Goal: Task Accomplishment & Management: Manage account settings

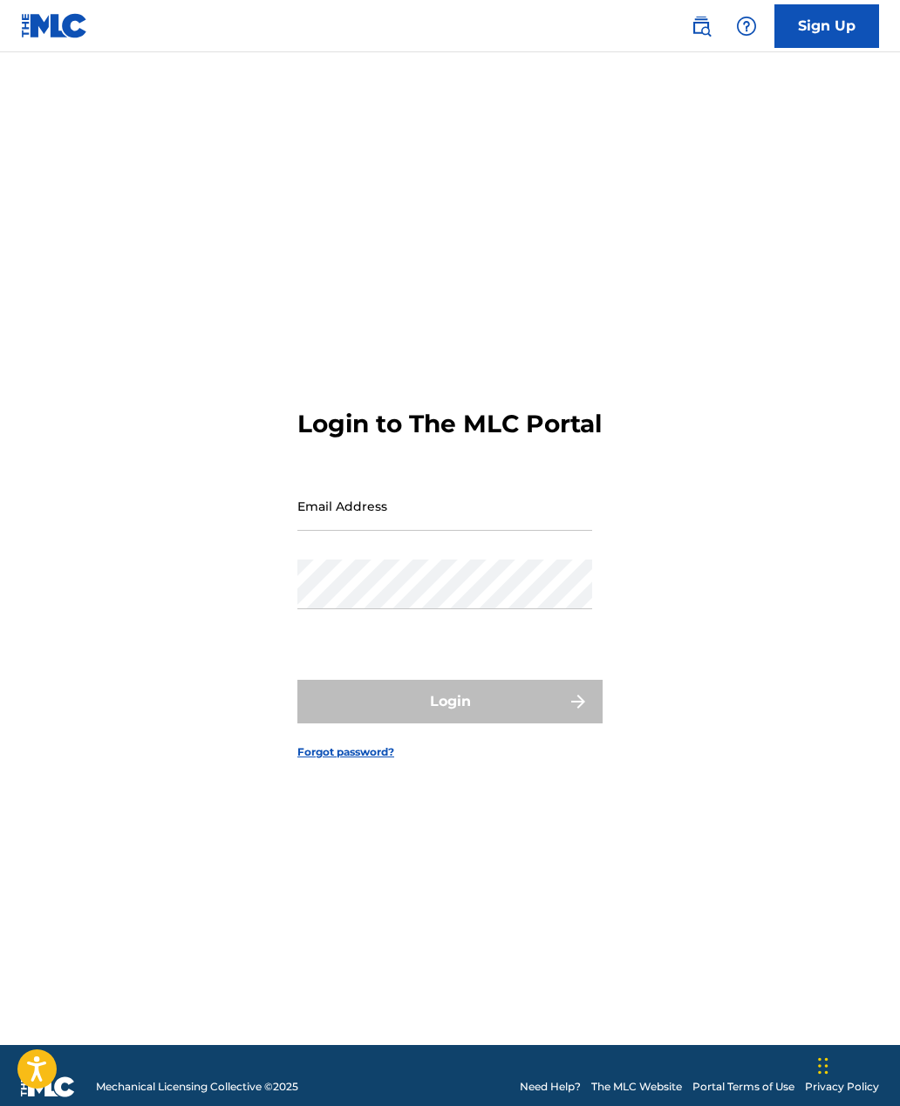
click at [524, 531] on input "Email Address" at bounding box center [444, 506] width 295 height 50
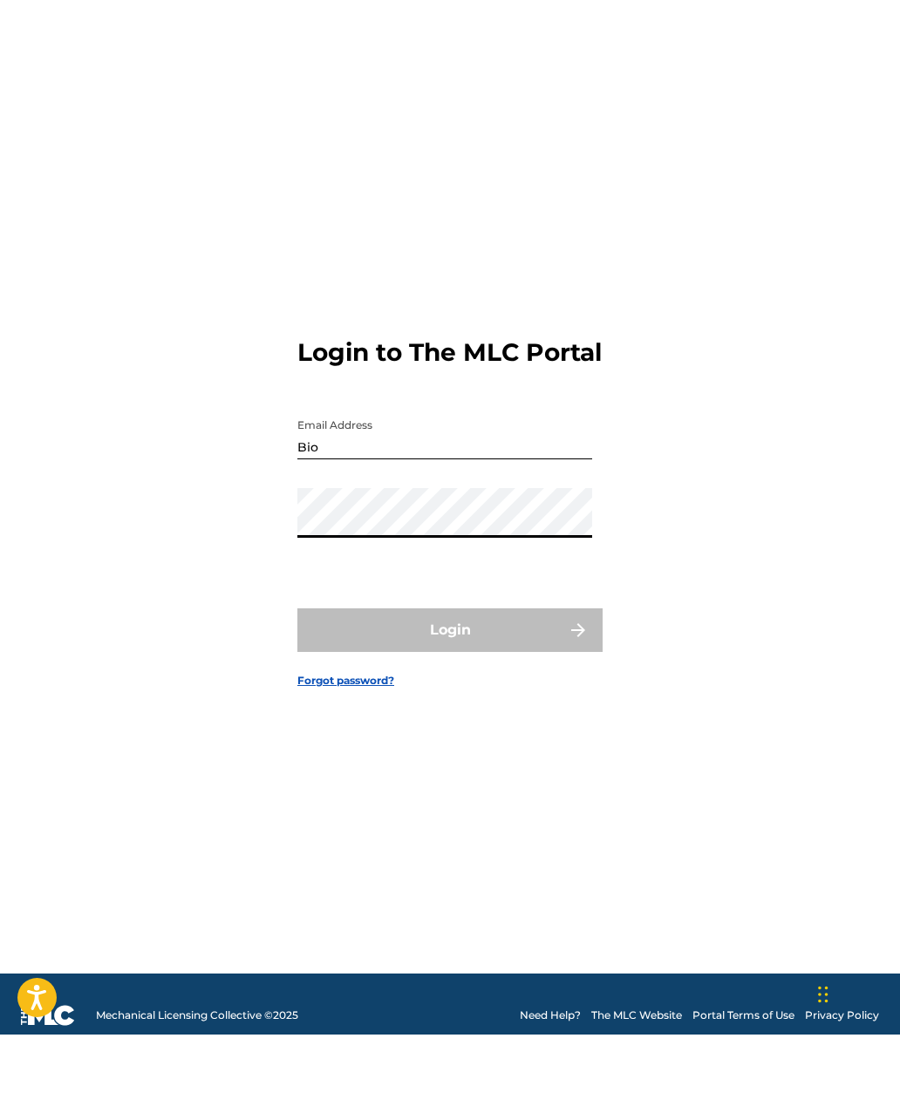
click at [437, 481] on input "Bio" at bounding box center [444, 506] width 295 height 50
click at [466, 493] on input "Bio" at bounding box center [444, 506] width 295 height 50
type input "[EMAIL_ADDRESS][DOMAIN_NAME]"
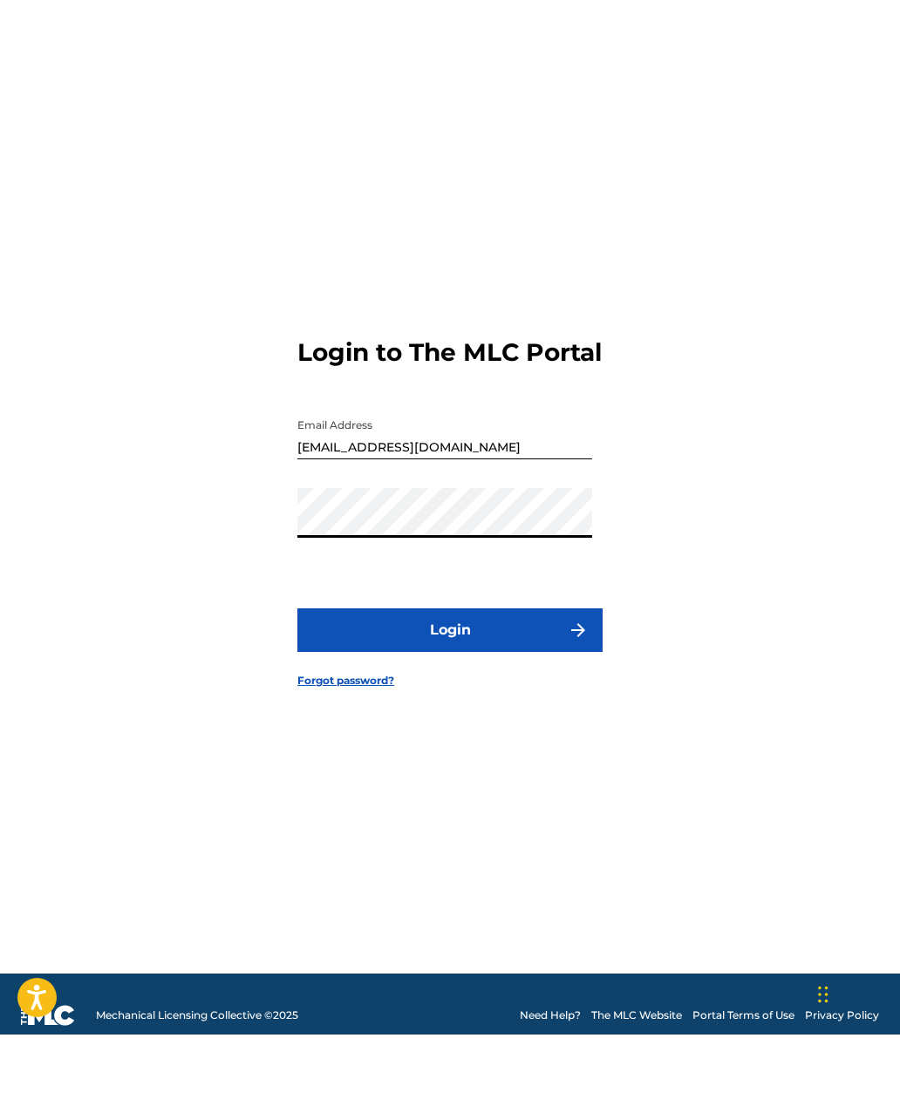
click at [449, 694] on button "Login" at bounding box center [449, 702] width 305 height 44
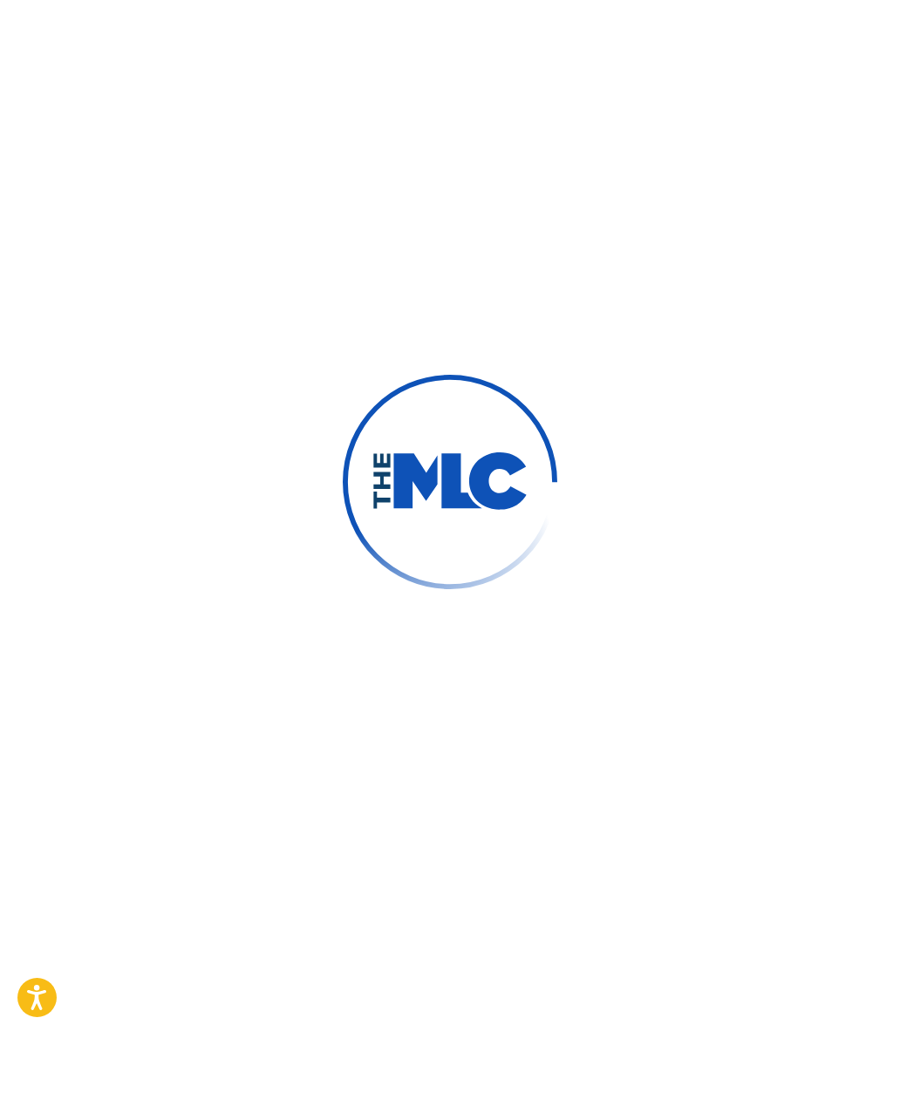
scroll to position [23, 0]
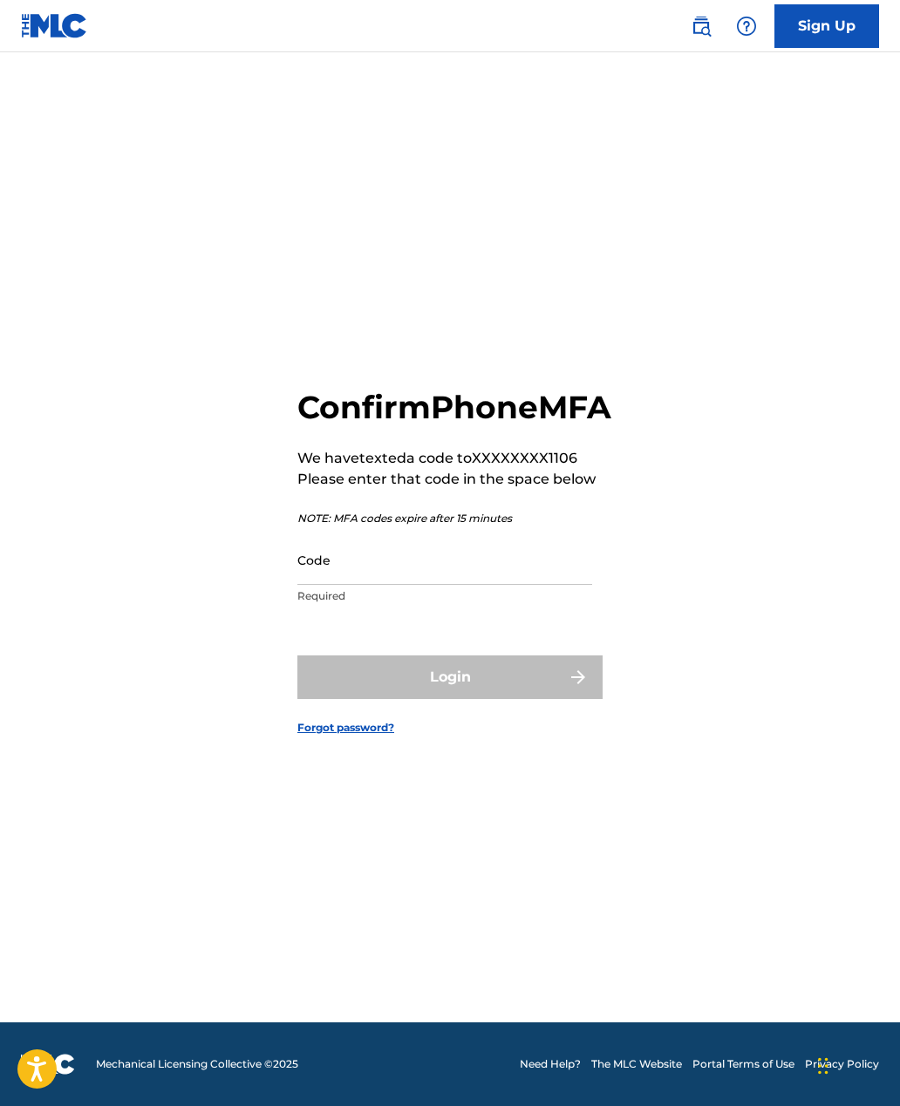
click at [534, 585] on input "Code" at bounding box center [444, 560] width 295 height 50
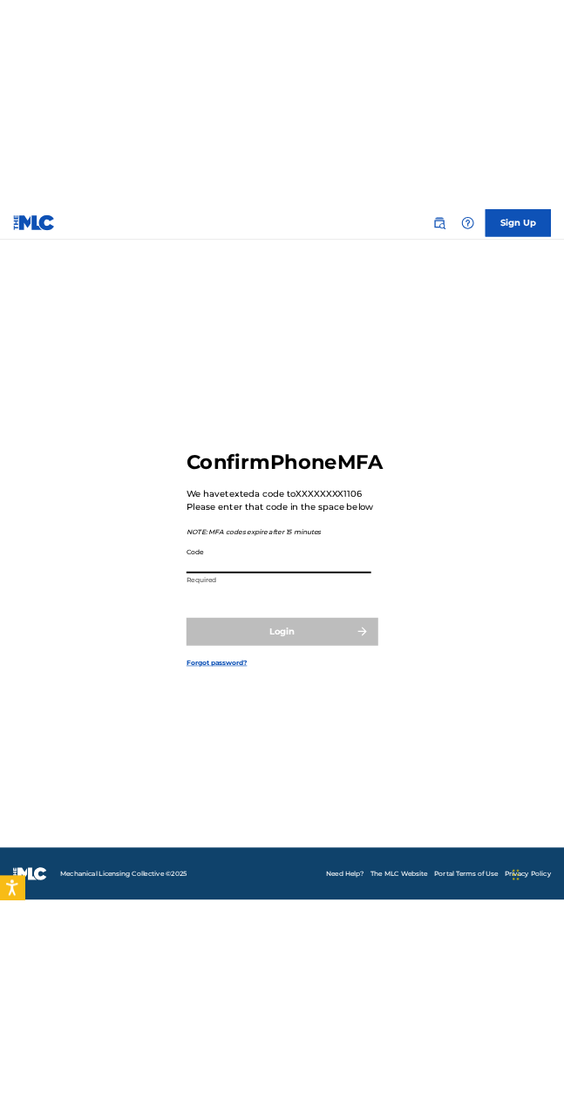
scroll to position [0, 0]
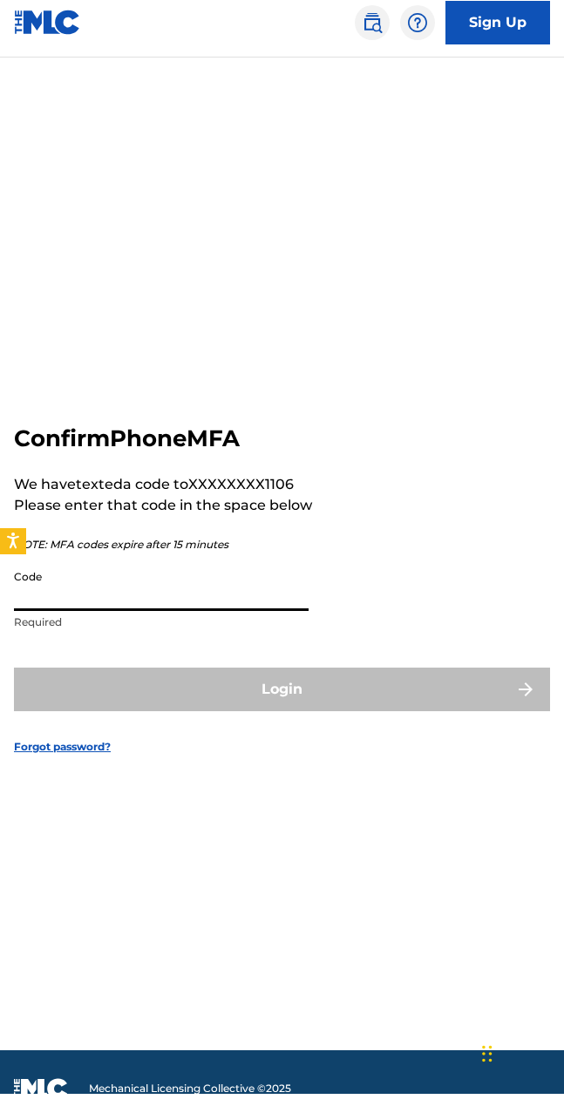
click at [470, 558] on form "Confirm Phone MFA We have texted a code to XXXXXXXX1106 Please enter that code …" at bounding box center [282, 587] width 536 height 949
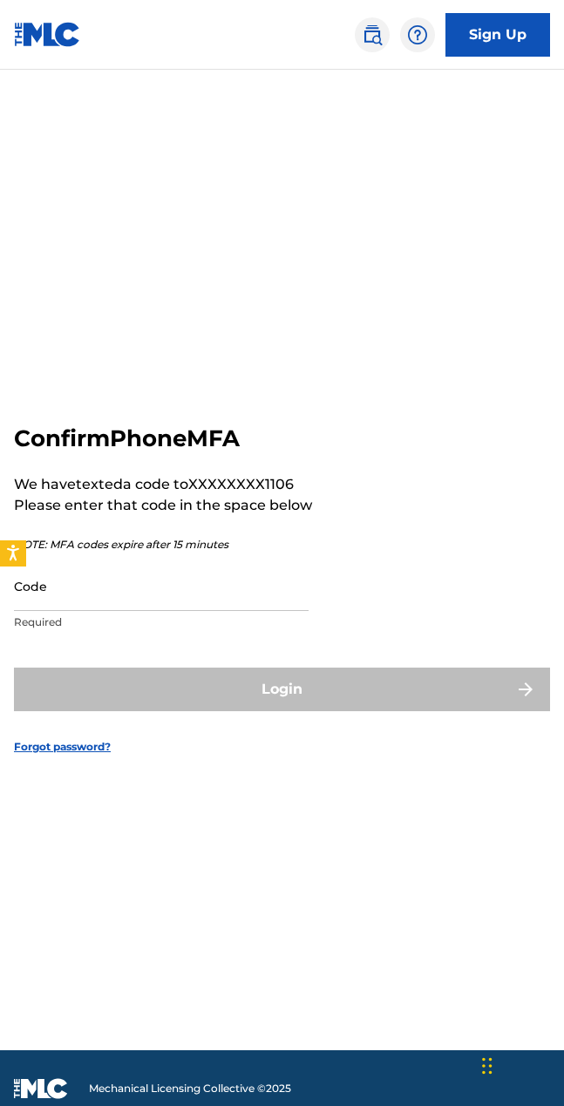
click at [294, 611] on input "Code" at bounding box center [161, 586] width 295 height 50
click at [254, 516] on p "Please enter that code in the space below" at bounding box center [163, 505] width 298 height 21
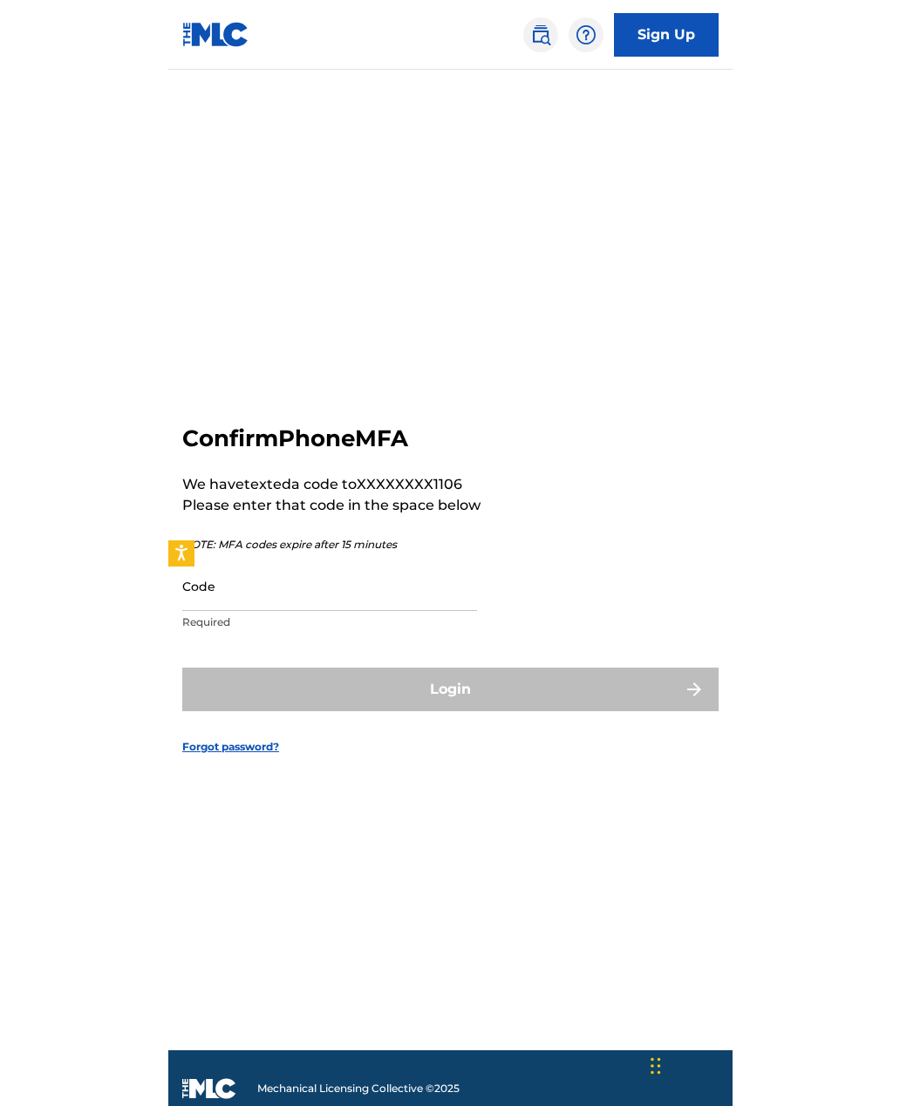
scroll to position [0, 0]
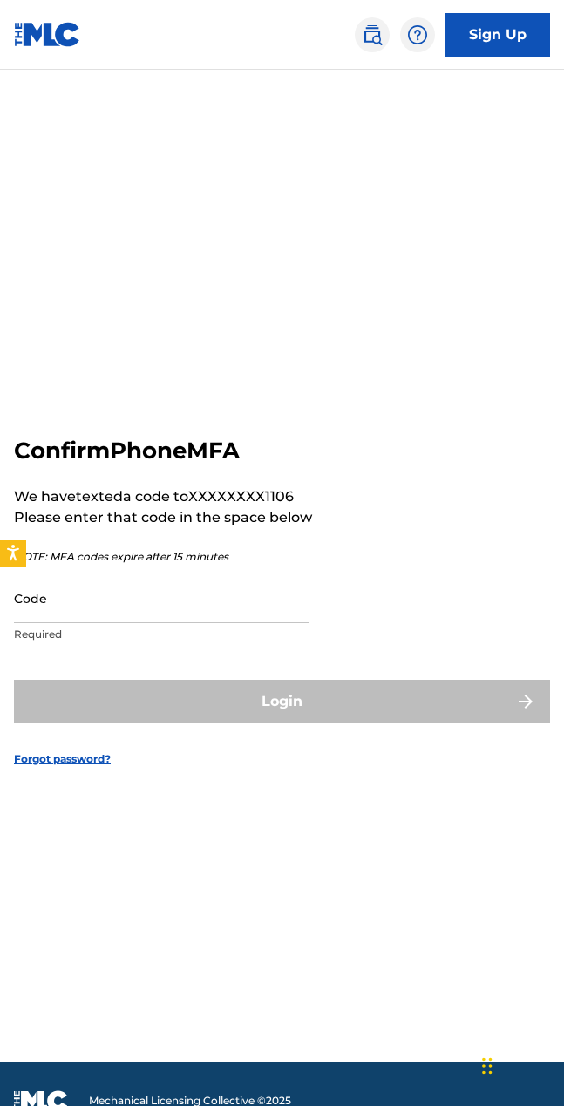
click at [272, 384] on form "Confirm Phone MFA We have texted a code to XXXXXXXX1106 Please enter that code …" at bounding box center [282, 587] width 536 height 949
click at [271, 383] on form "Confirm Phone MFA We have texted a code to XXXXXXXX1106 Please enter that code …" at bounding box center [282, 587] width 536 height 949
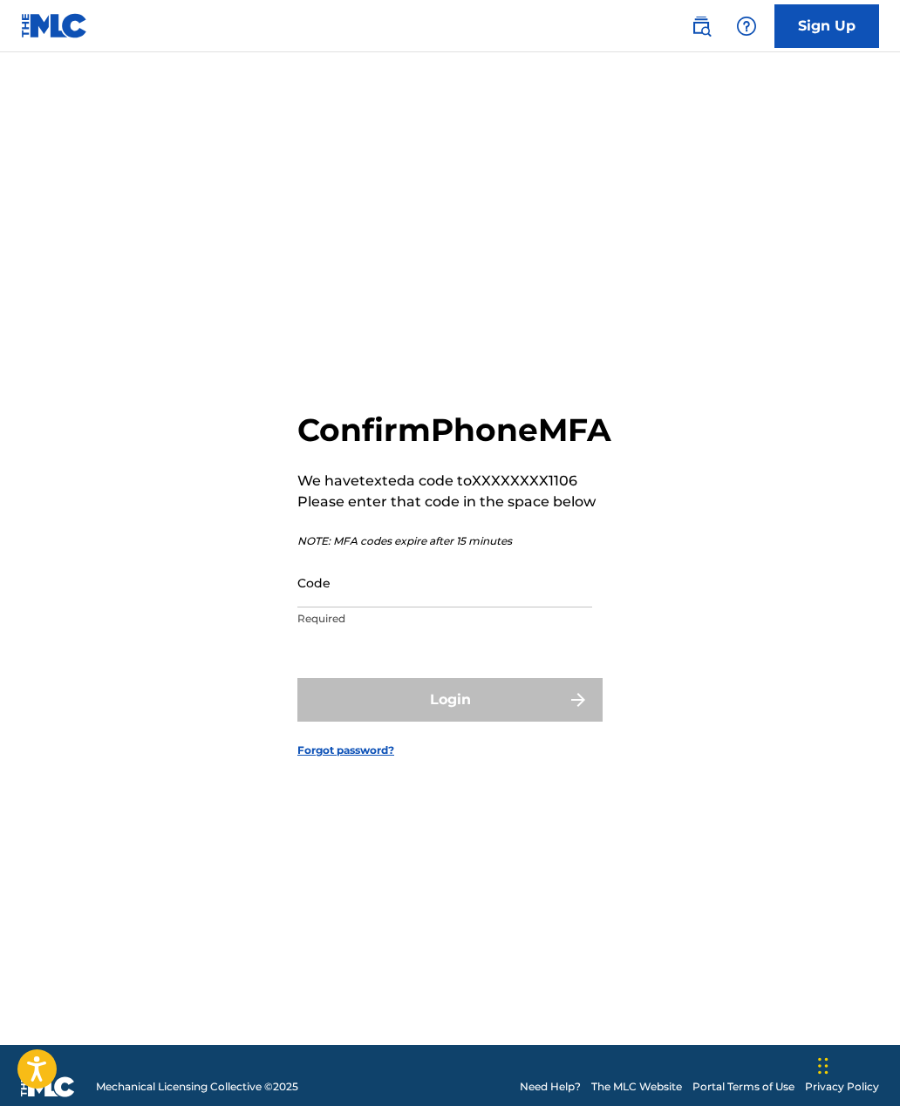
click at [390, 608] on input "Code" at bounding box center [444, 583] width 295 height 50
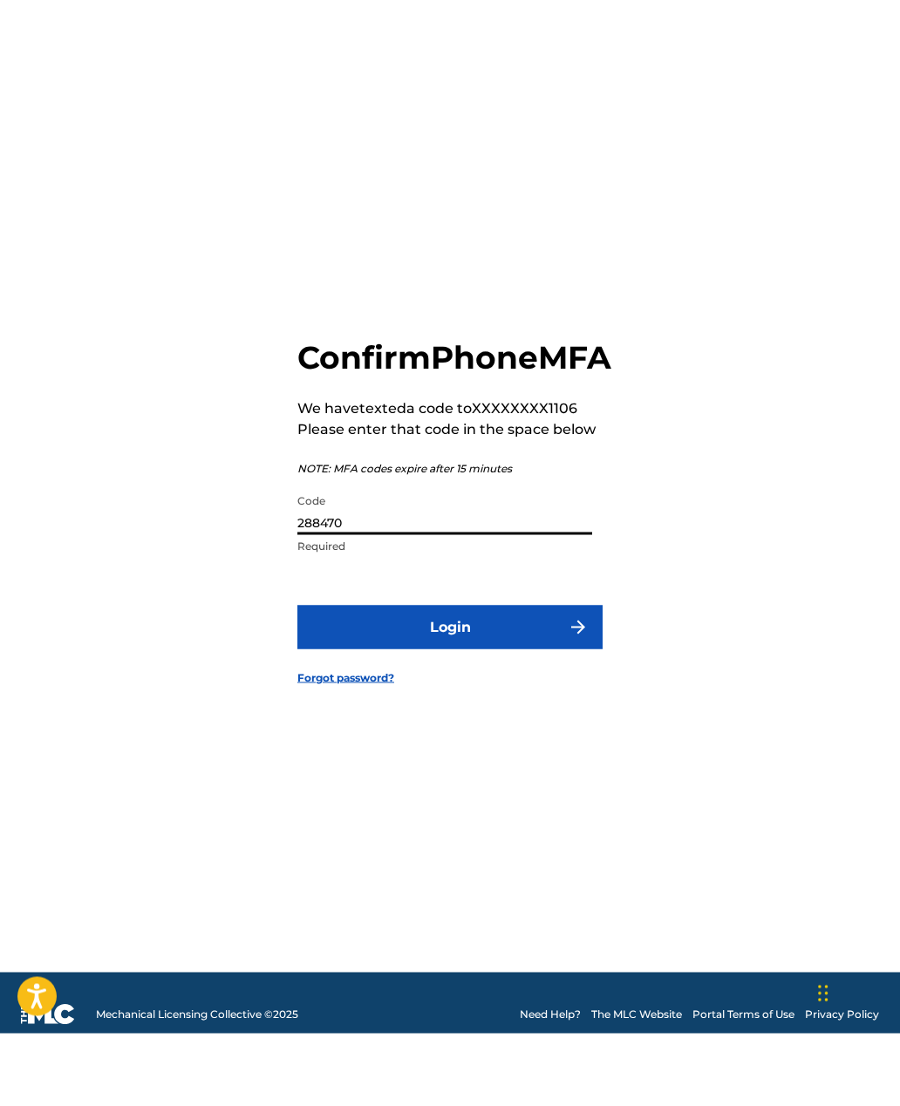
type input "288470"
click at [547, 707] on form "Confirm Phone MFA We have texted a code to XXXXXXXX1106 Please enter that code …" at bounding box center [449, 570] width 305 height 949
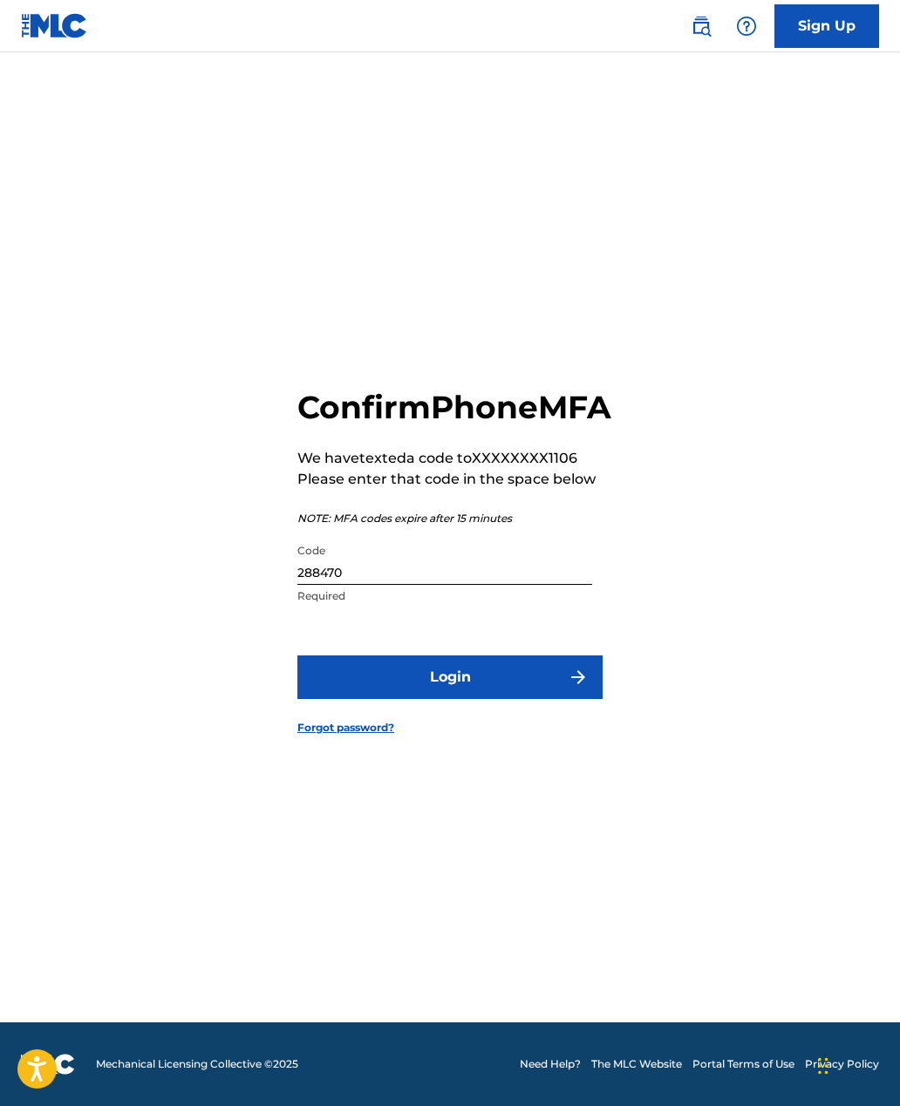
click at [507, 699] on button "Login" at bounding box center [449, 678] width 305 height 44
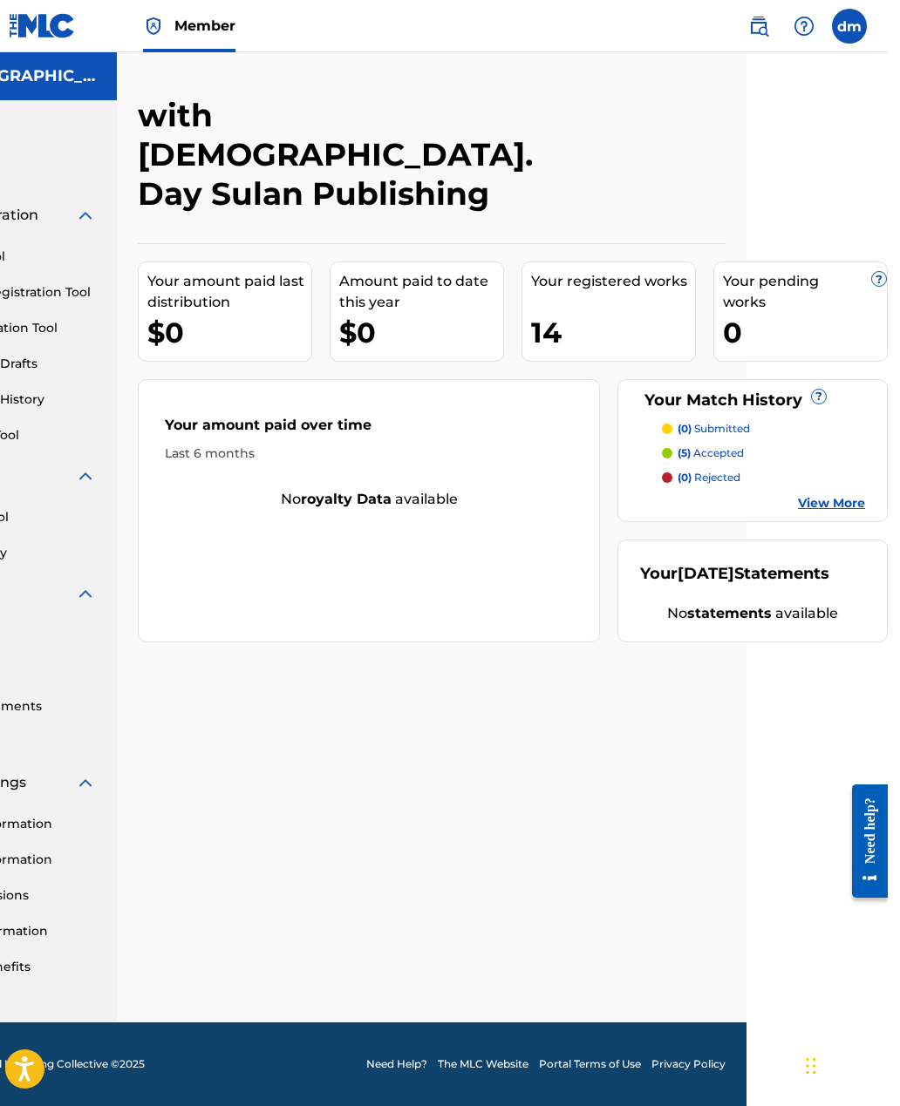
scroll to position [24, 141]
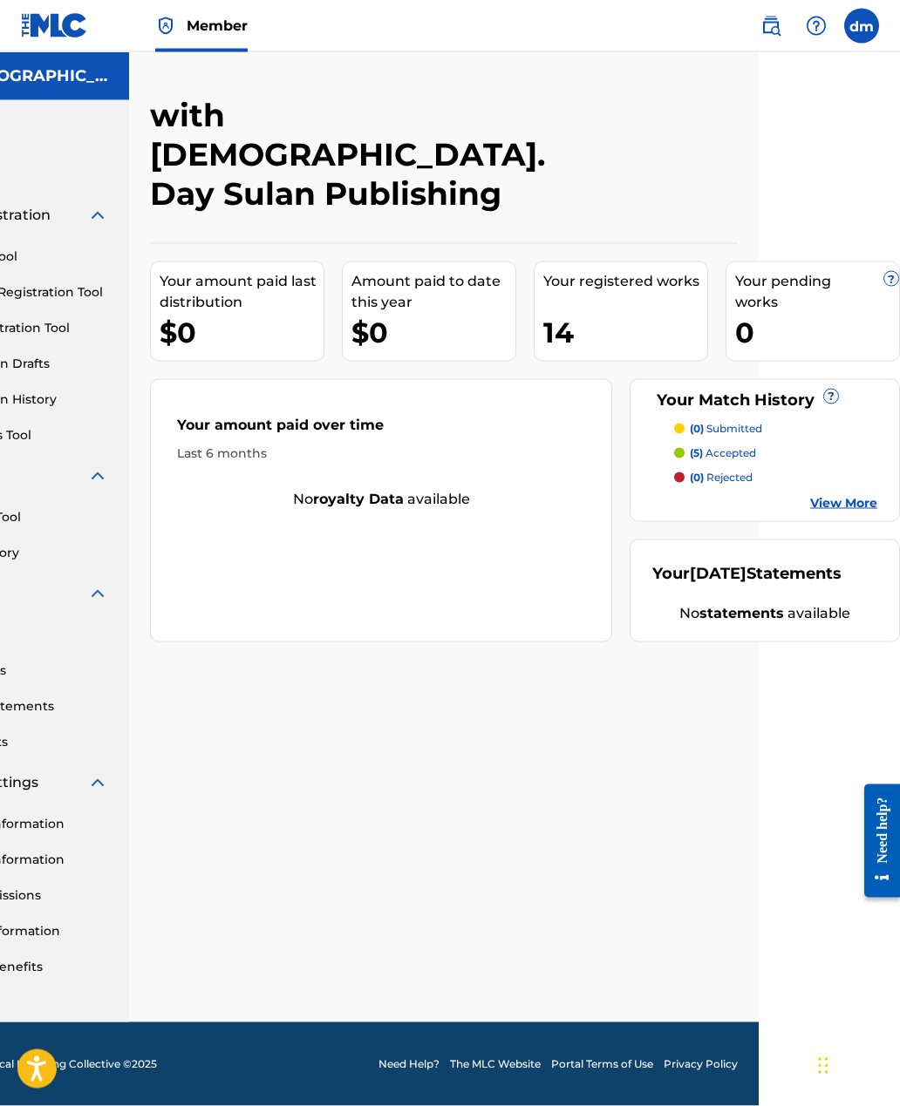
click at [851, 494] on link "View More" at bounding box center [843, 503] width 67 height 18
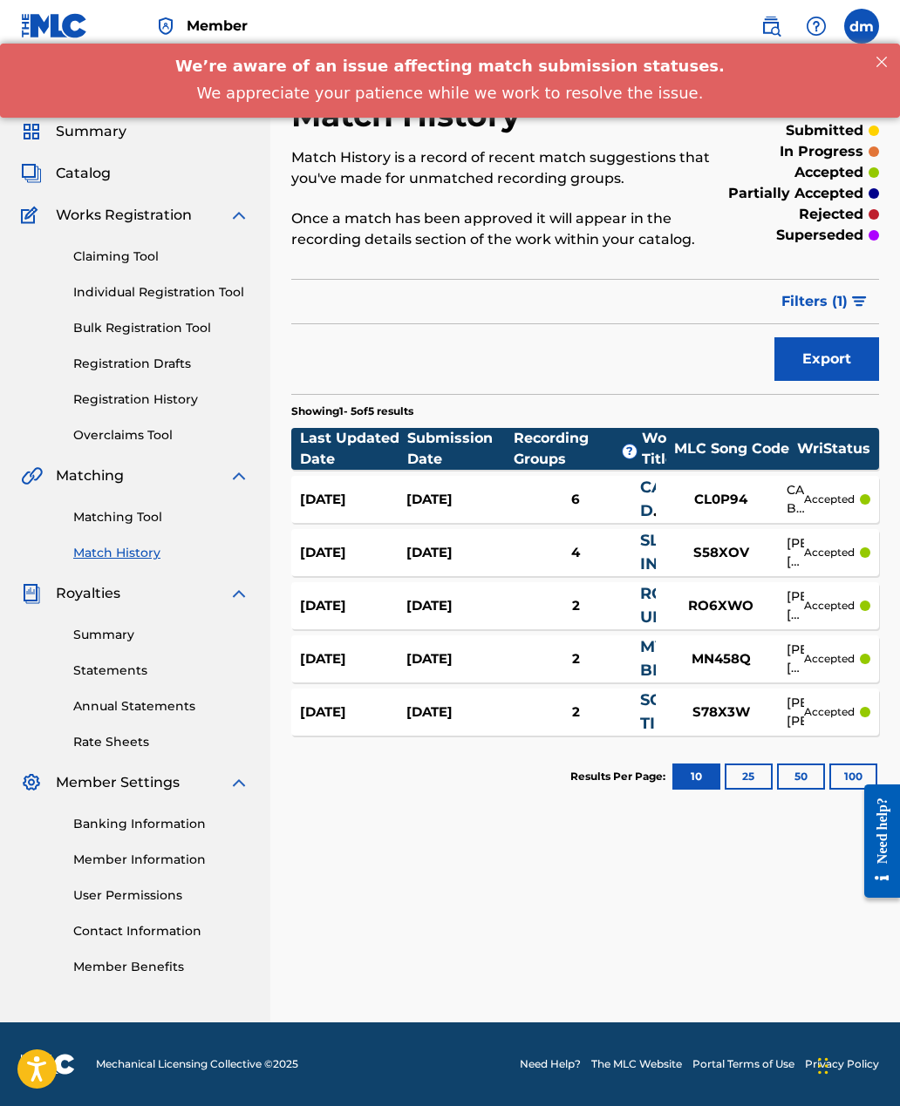
click at [748, 768] on button "25" at bounding box center [748, 777] width 48 height 26
click at [796, 777] on button "50" at bounding box center [801, 777] width 48 height 26
click at [847, 774] on button "100" at bounding box center [853, 777] width 48 height 26
click at [134, 515] on link "Matching Tool" at bounding box center [161, 517] width 176 height 18
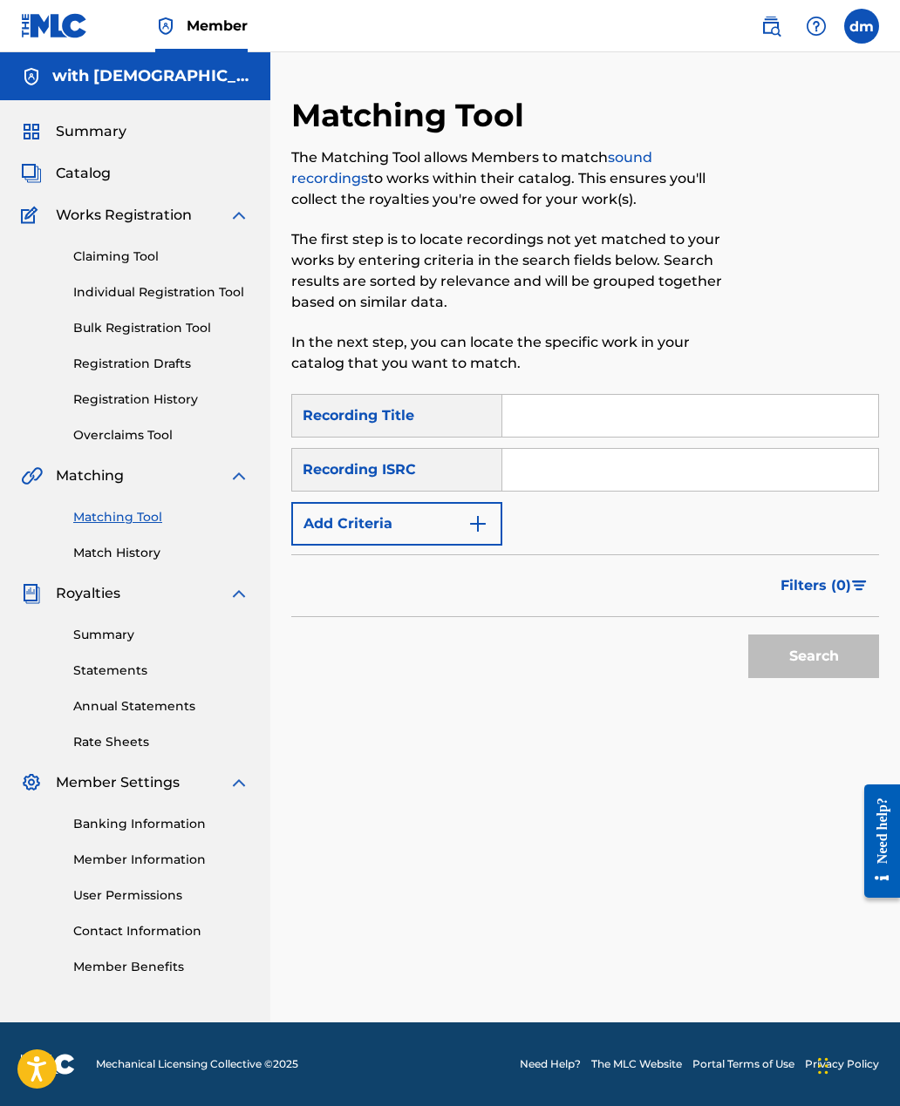
click at [127, 561] on link "Match History" at bounding box center [161, 553] width 176 height 18
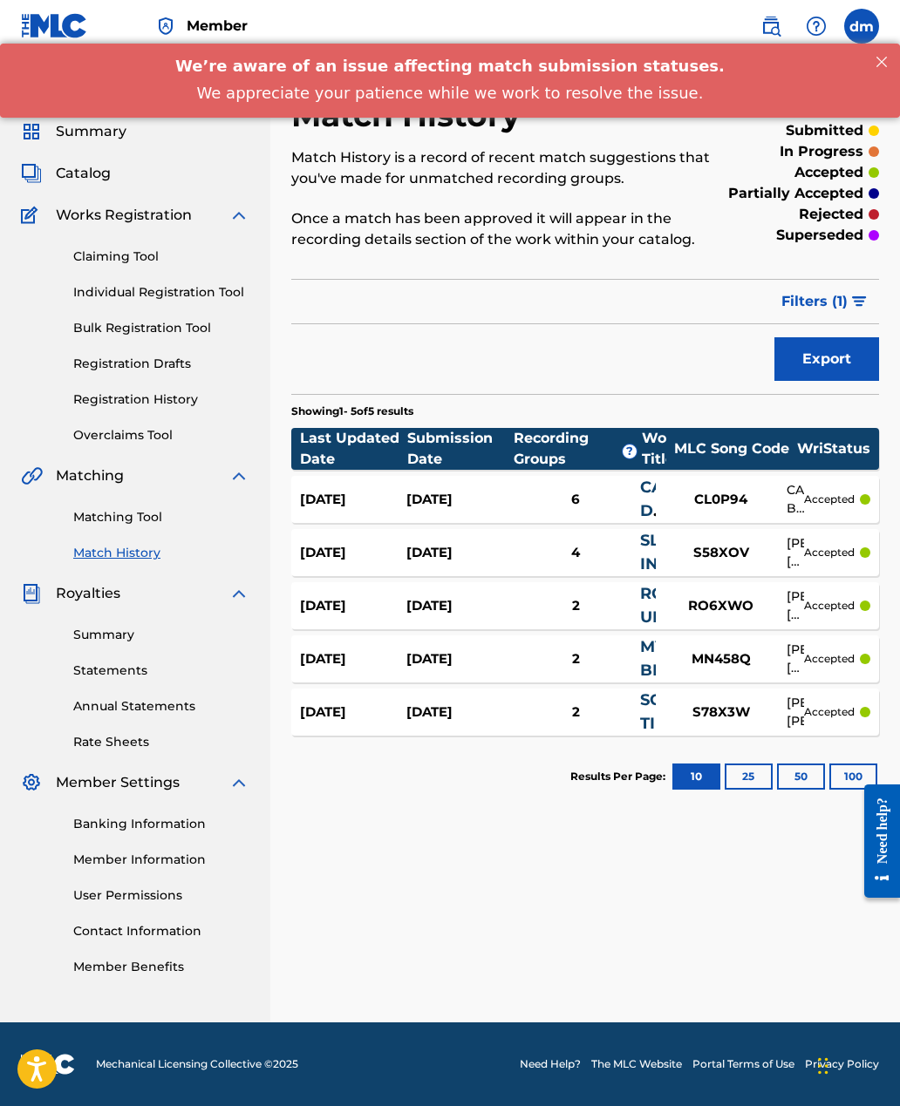
click at [455, 510] on div "[DATE] [DATE] 6 CAN'T DO IT LIKE THIS, NO CONTROL CL0P94 CAMDEN BENCH, [PERSON_…" at bounding box center [585, 499] width 588 height 47
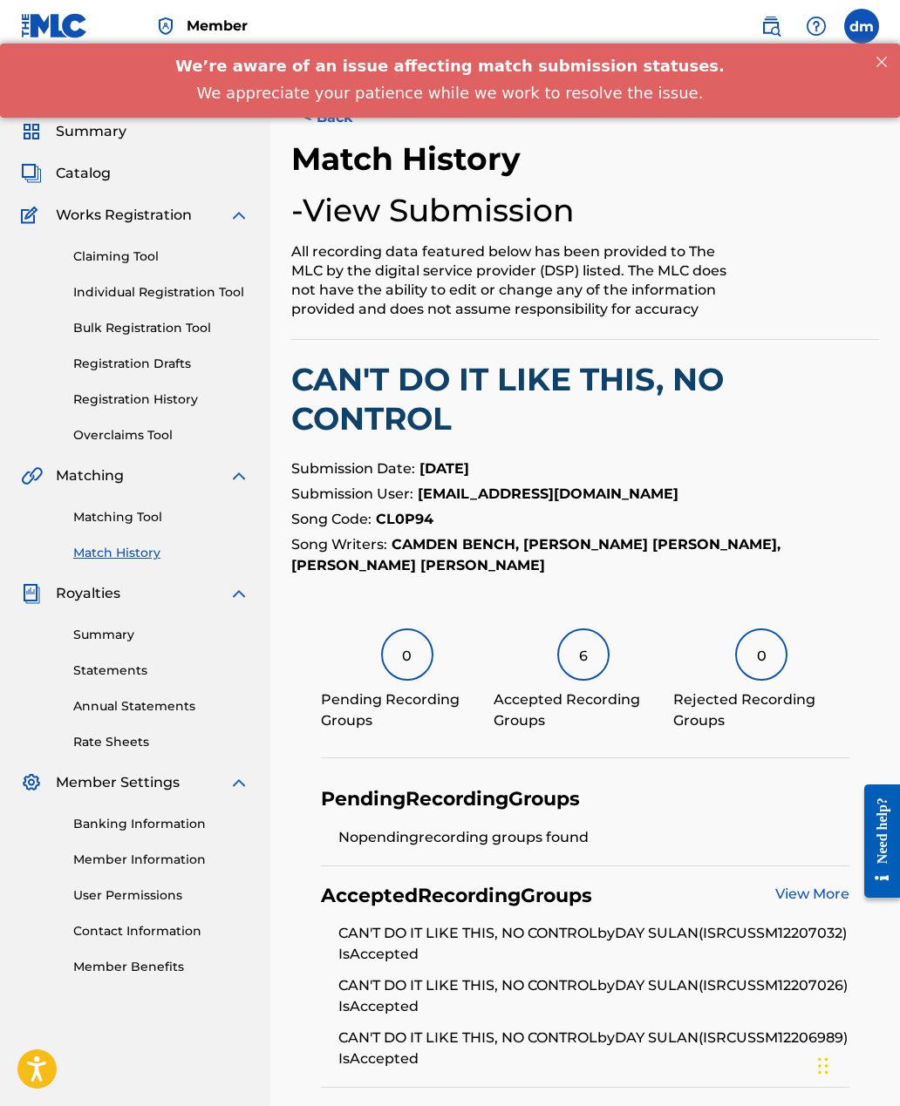
click at [115, 137] on span "Summary" at bounding box center [91, 131] width 71 height 21
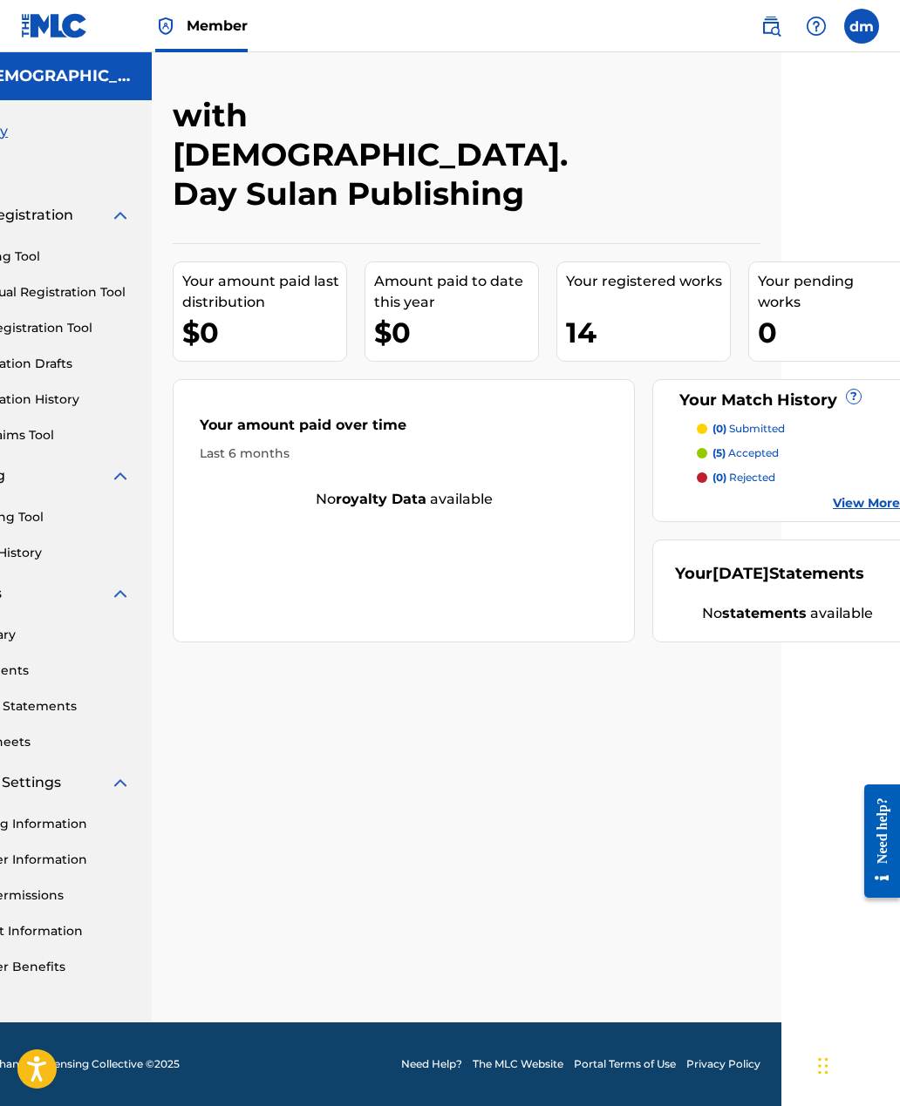
scroll to position [0, 141]
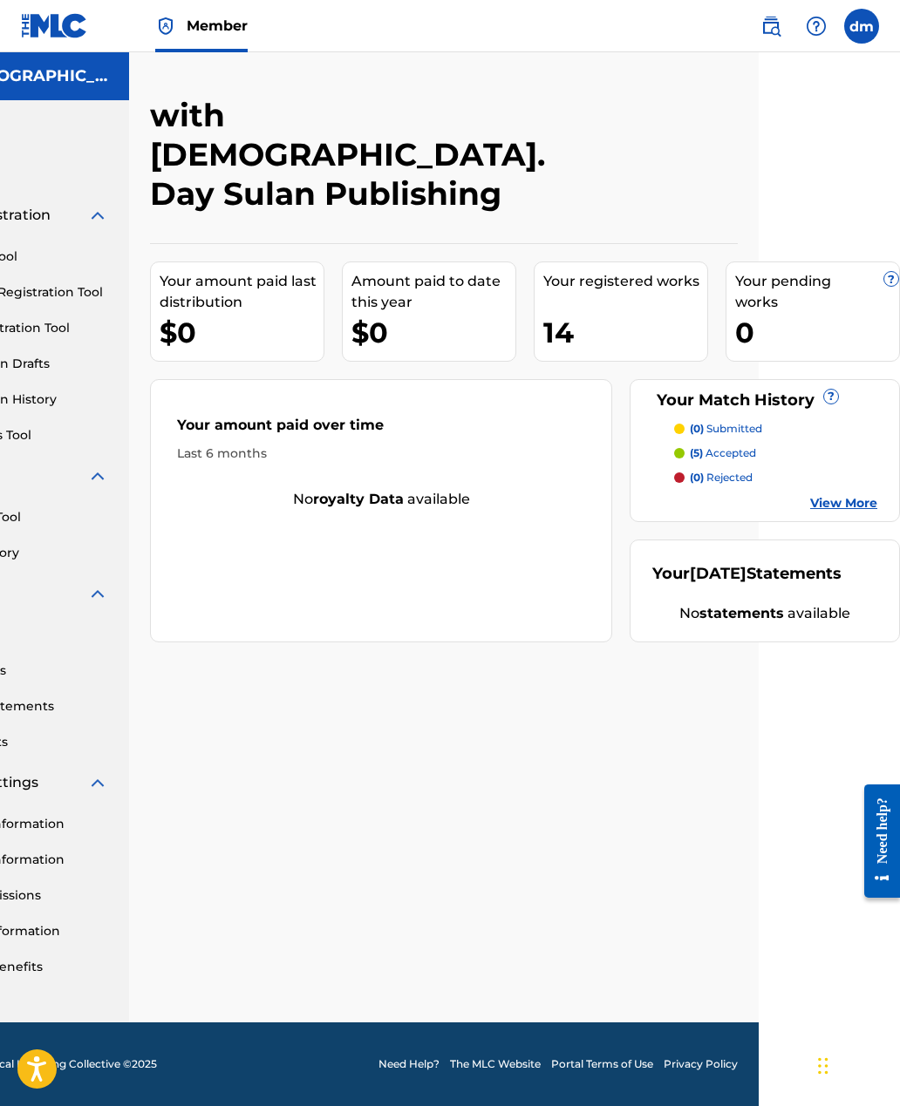
click at [850, 494] on link "View More" at bounding box center [843, 503] width 67 height 18
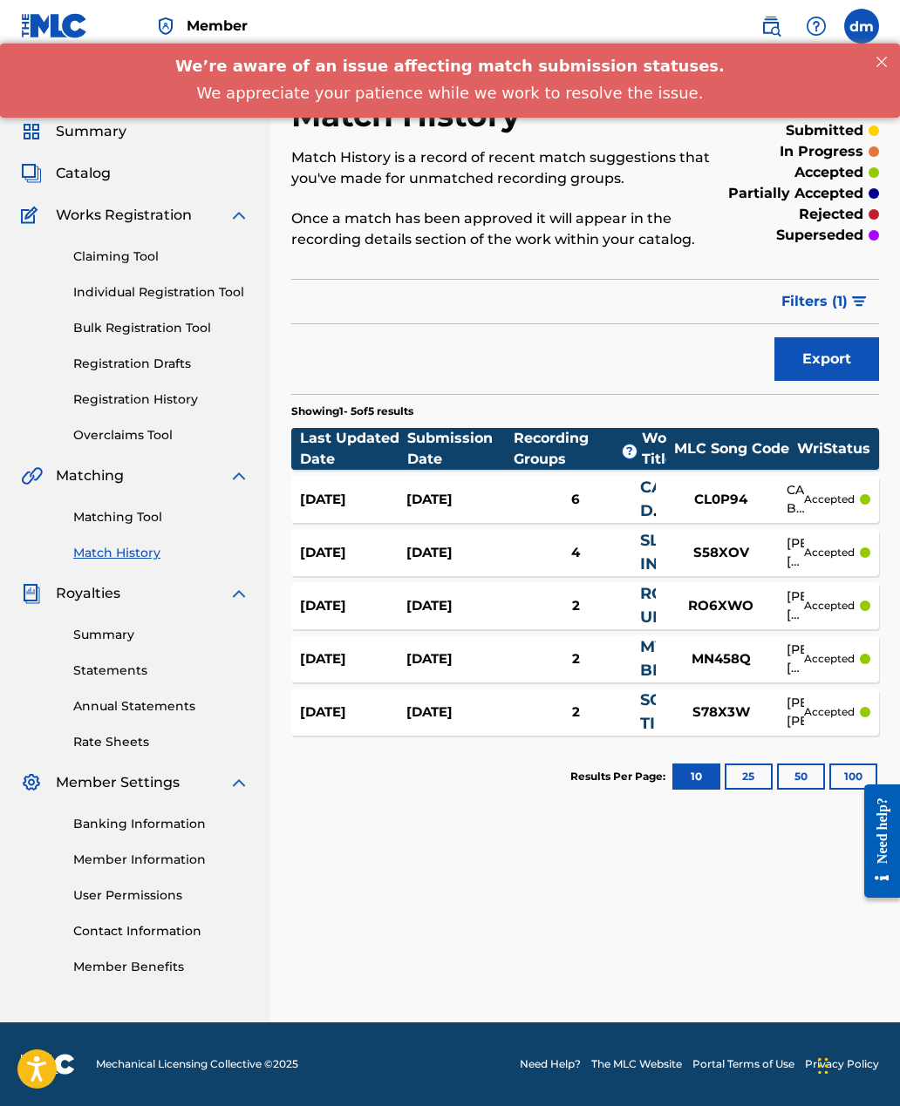
click at [128, 640] on link "Summary" at bounding box center [161, 635] width 176 height 18
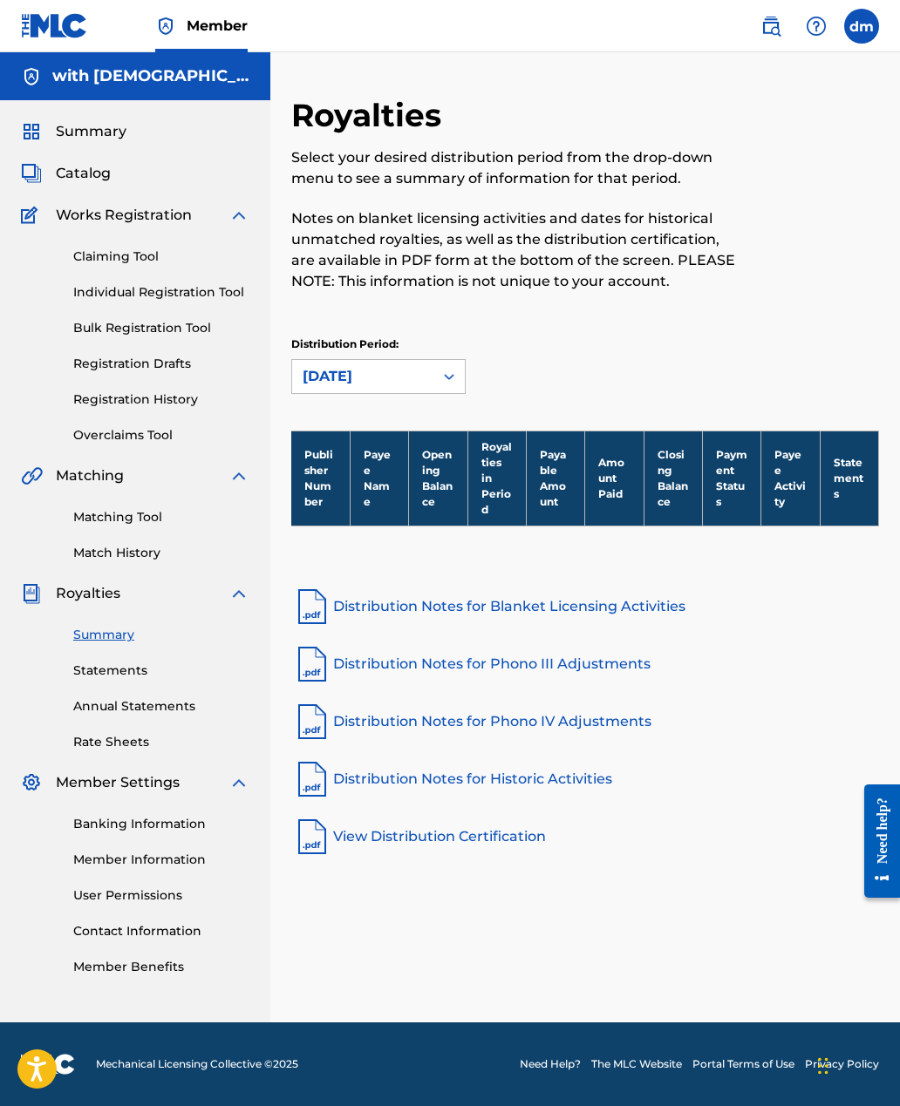
click at [157, 679] on link "Statements" at bounding box center [161, 671] width 176 height 18
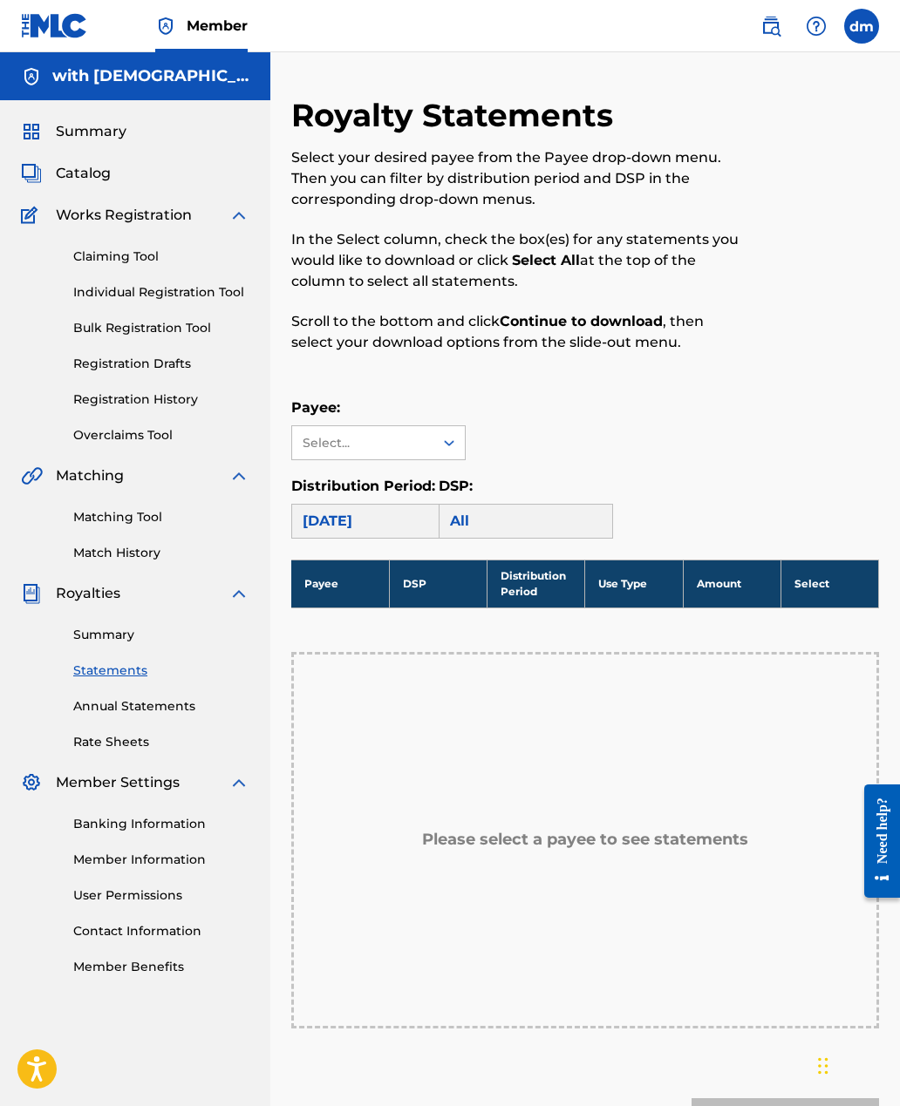
click at [136, 557] on link "Match History" at bounding box center [161, 553] width 176 height 18
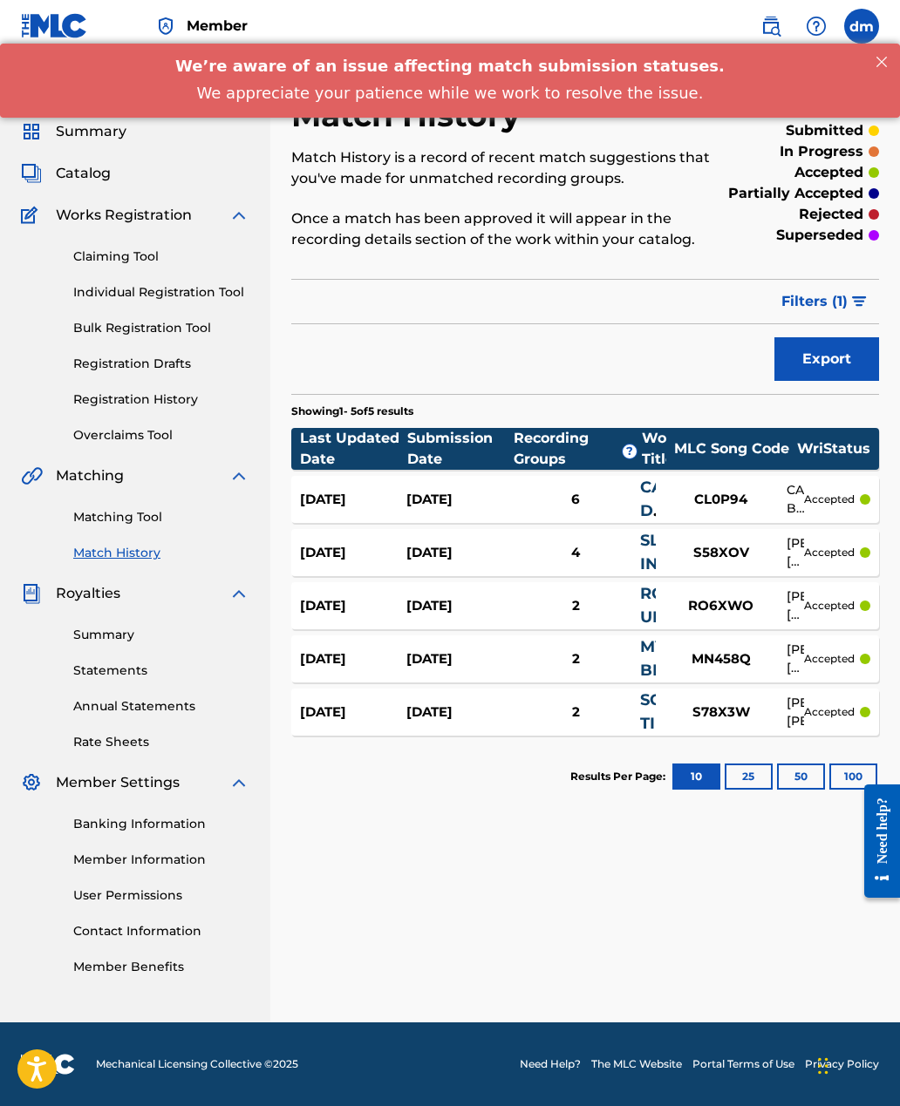
click at [853, 297] on img "submit" at bounding box center [859, 301] width 15 height 10
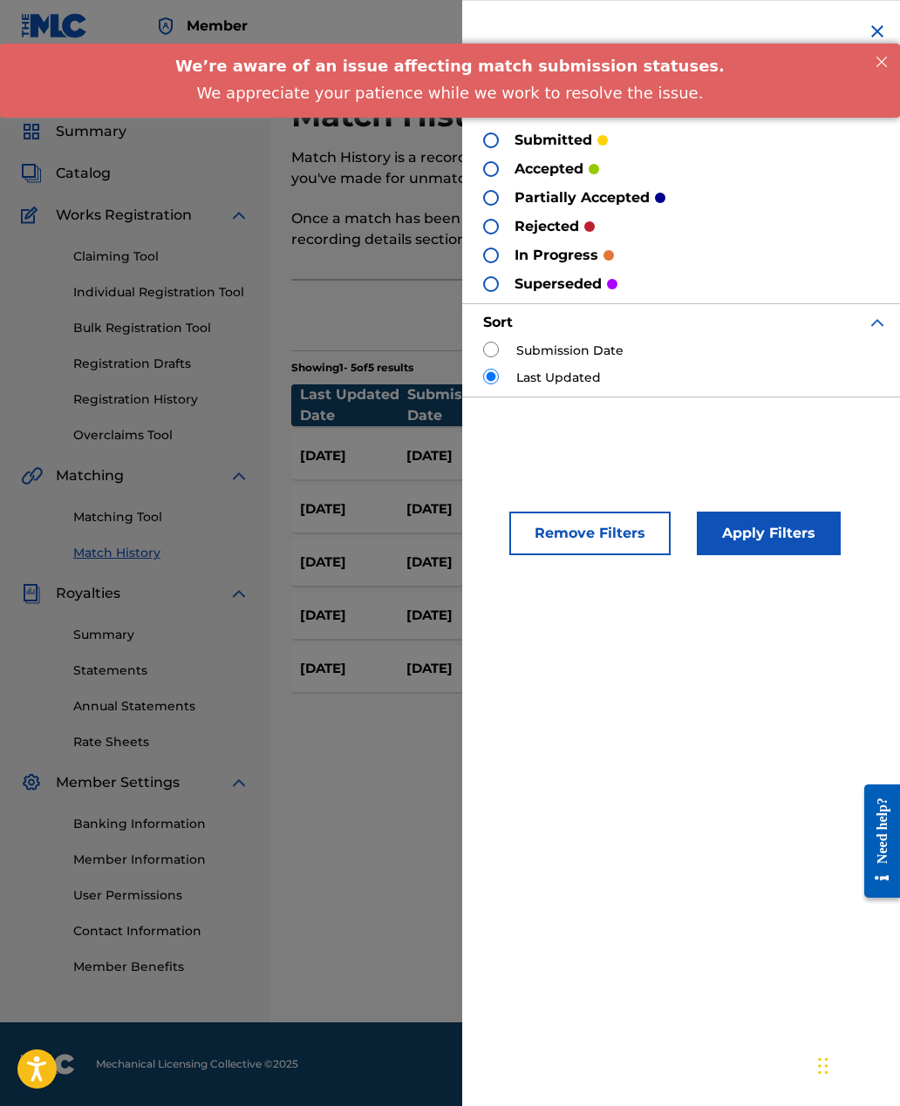
click at [495, 132] on div "submitted" at bounding box center [545, 140] width 125 height 20
click at [496, 142] on div at bounding box center [491, 141] width 16 height 16
click at [786, 525] on button "Apply Filters" at bounding box center [769, 534] width 144 height 44
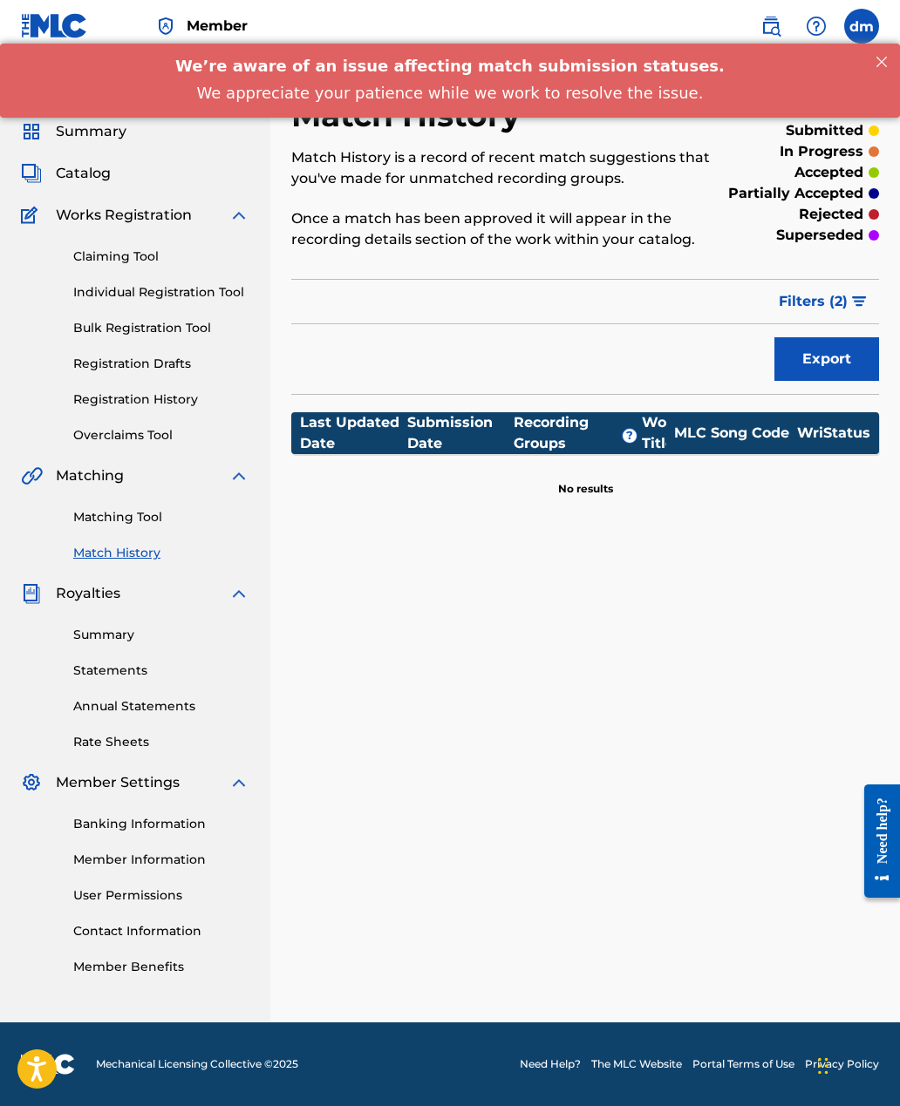
click at [854, 293] on button "Filters ( 2 )" at bounding box center [823, 302] width 111 height 44
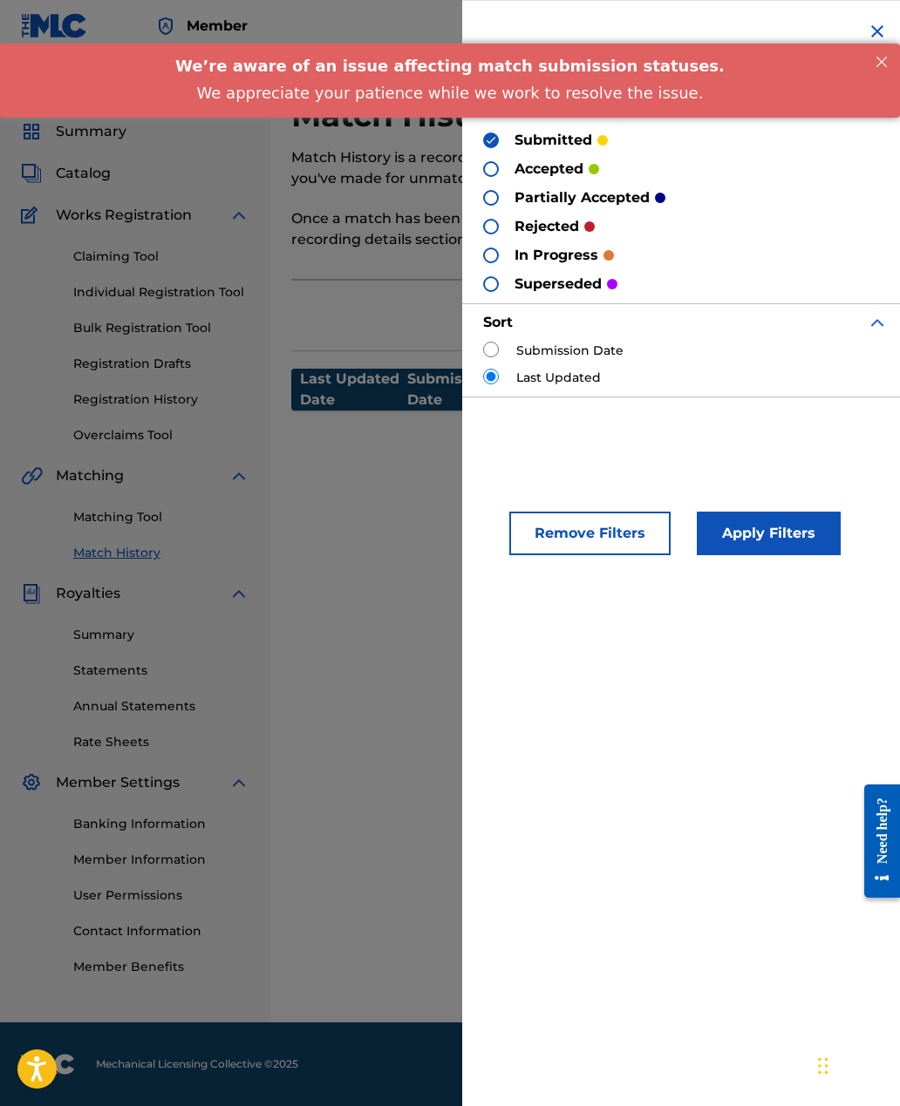
click at [490, 382] on input "radio" at bounding box center [491, 377] width 16 height 16
click at [504, 373] on div "Last Updated" at bounding box center [685, 378] width 405 height 18
click at [486, 145] on img at bounding box center [491, 140] width 12 height 12
click at [485, 151] on div "submitted accepted partially accepted rejected in progress superseded" at bounding box center [685, 212] width 405 height 164
click at [301, 491] on div "Match History Match History is a record of recent match suggestions that you've…" at bounding box center [584, 559] width 629 height 927
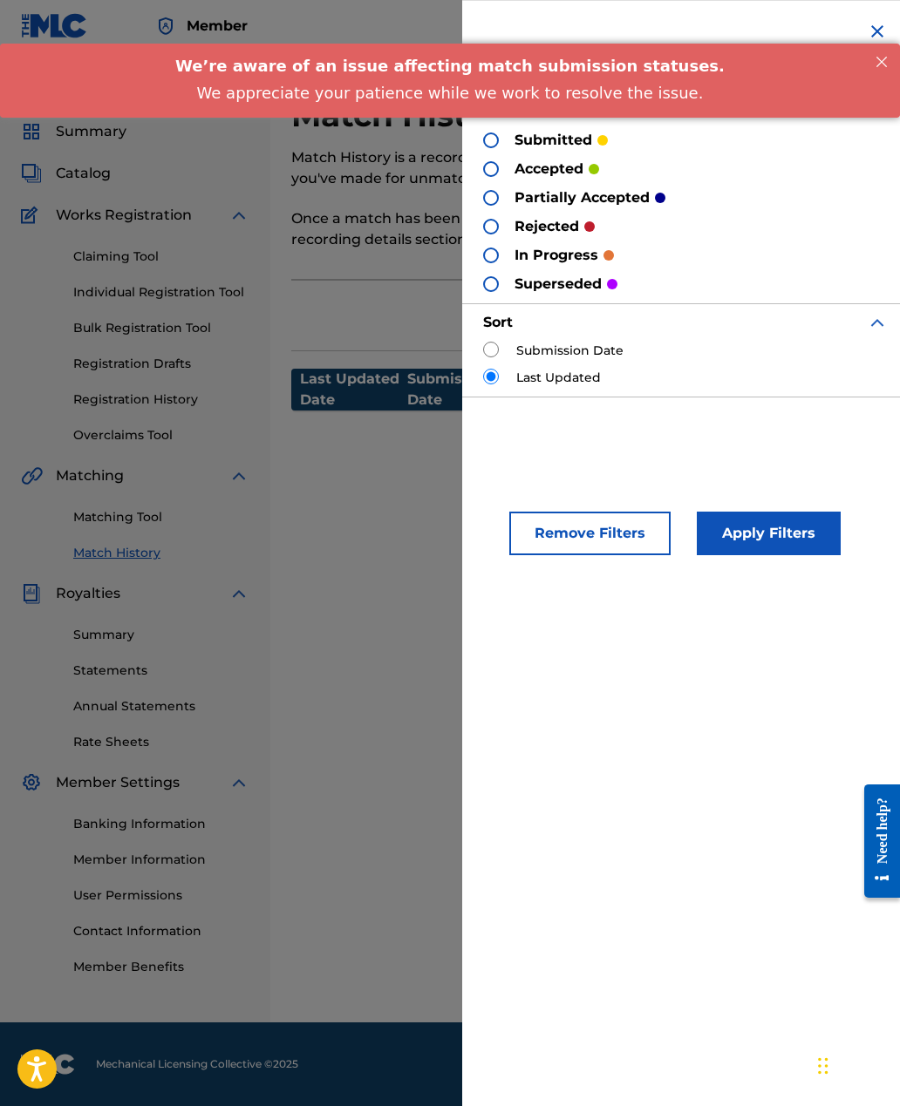
click at [367, 497] on div "Match History Match History is a record of recent match suggestions that you've…" at bounding box center [584, 559] width 629 height 927
click at [883, 26] on img at bounding box center [877, 31] width 21 height 21
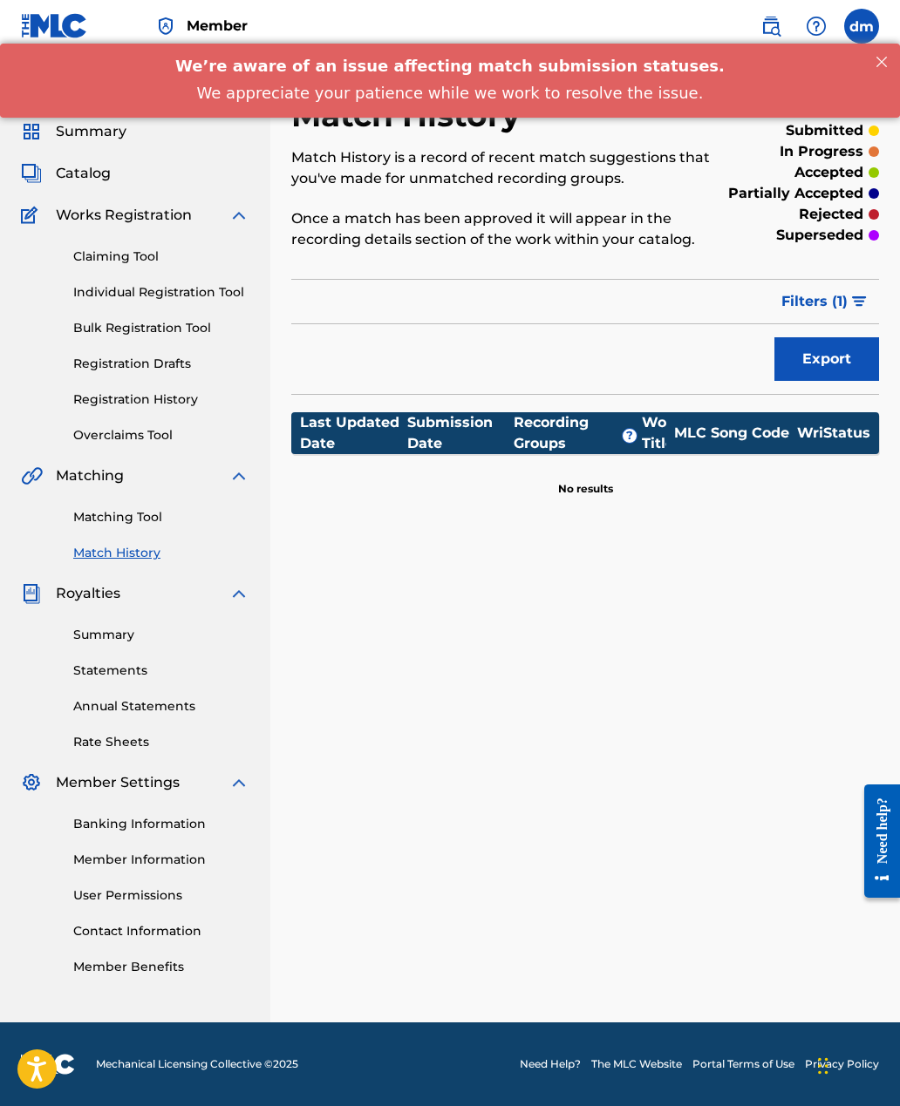
click at [145, 257] on link "Claiming Tool" at bounding box center [161, 257] width 176 height 18
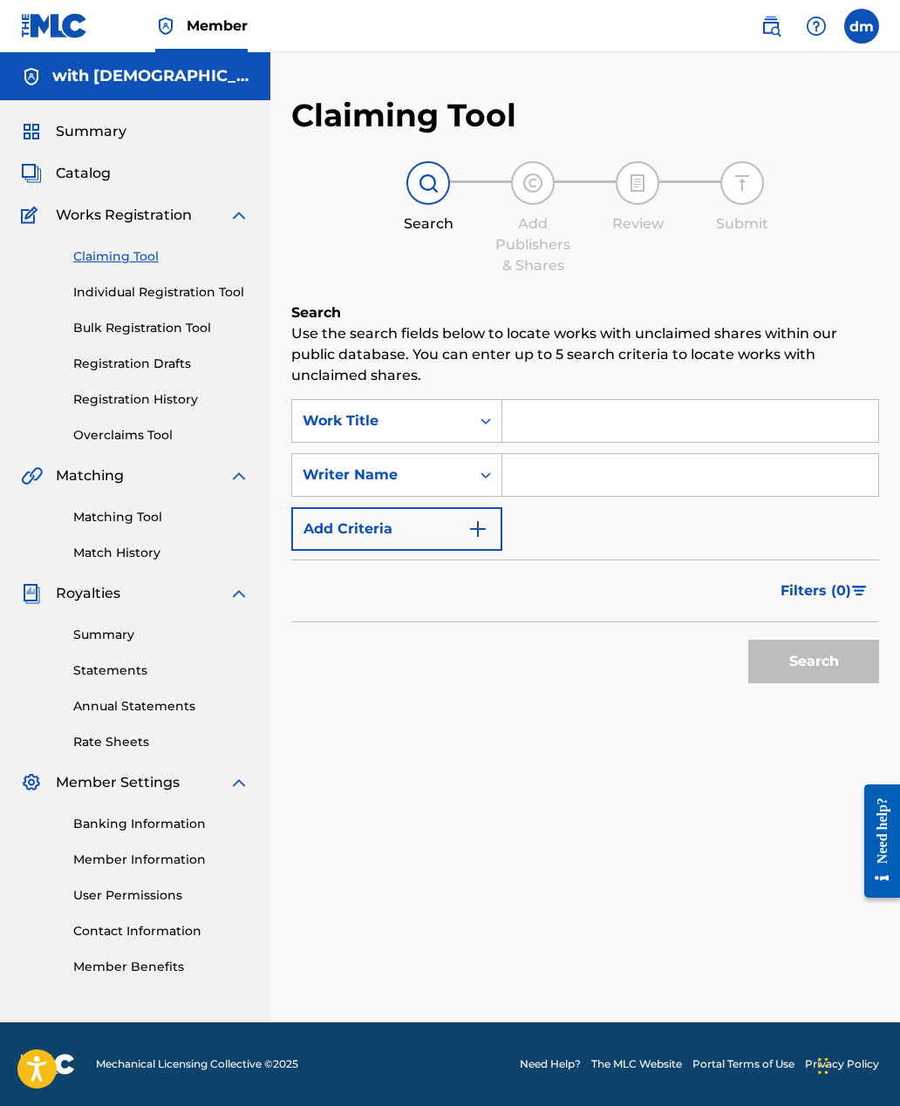
click at [104, 173] on span "Catalog" at bounding box center [83, 173] width 55 height 21
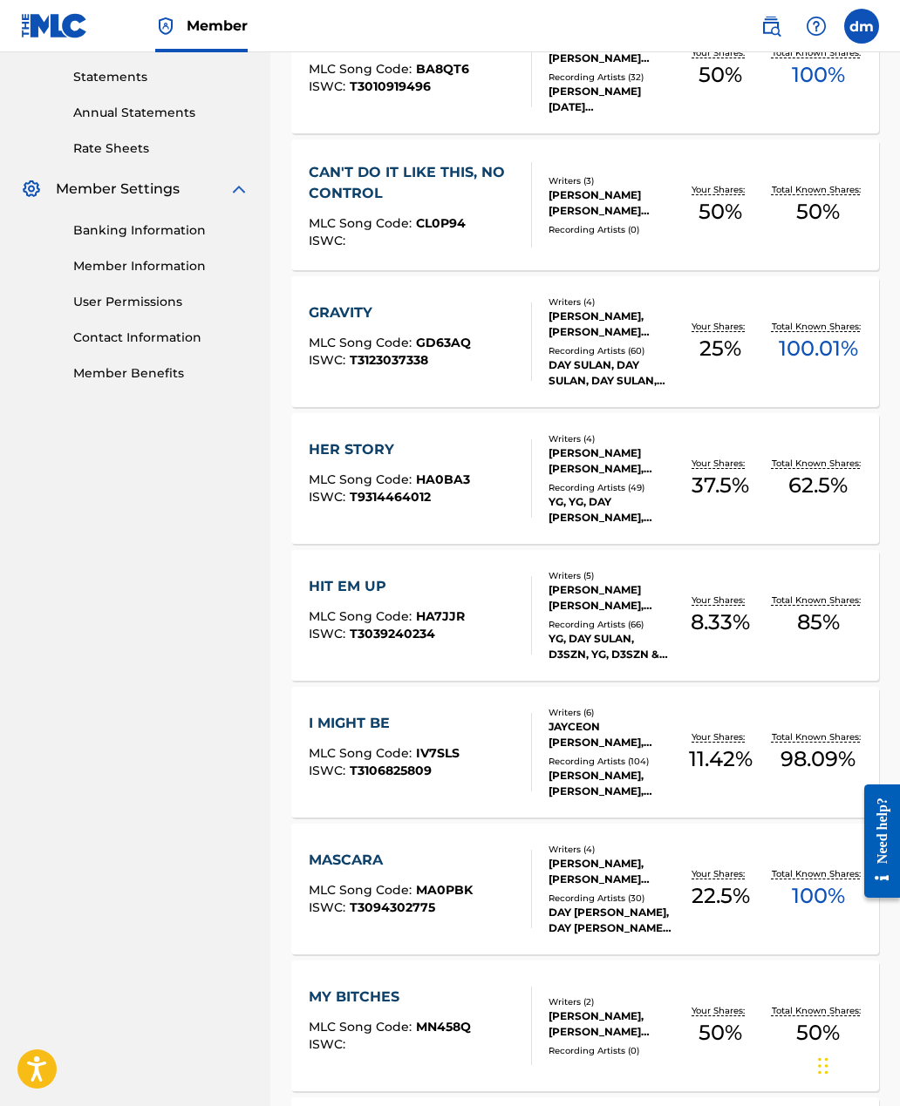
scroll to position [833, 0]
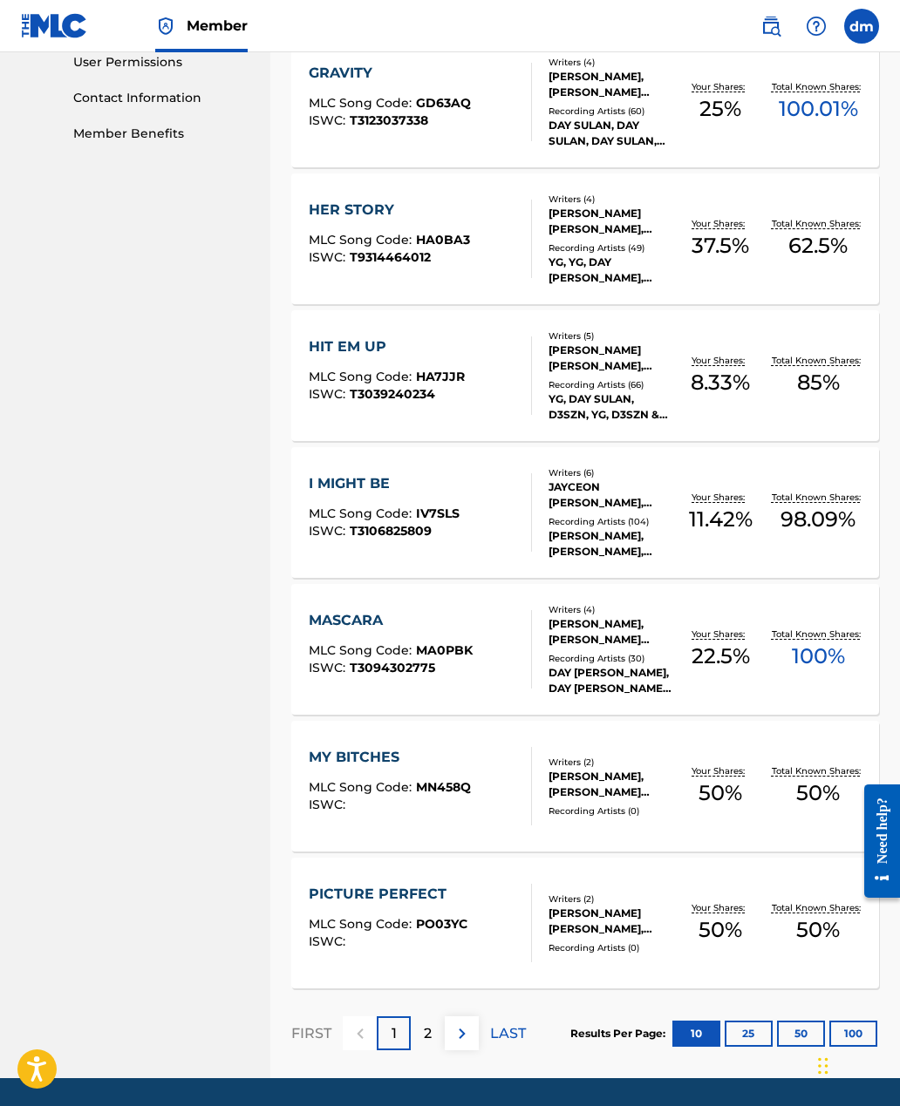
click at [755, 1030] on button "25" at bounding box center [748, 1034] width 48 height 26
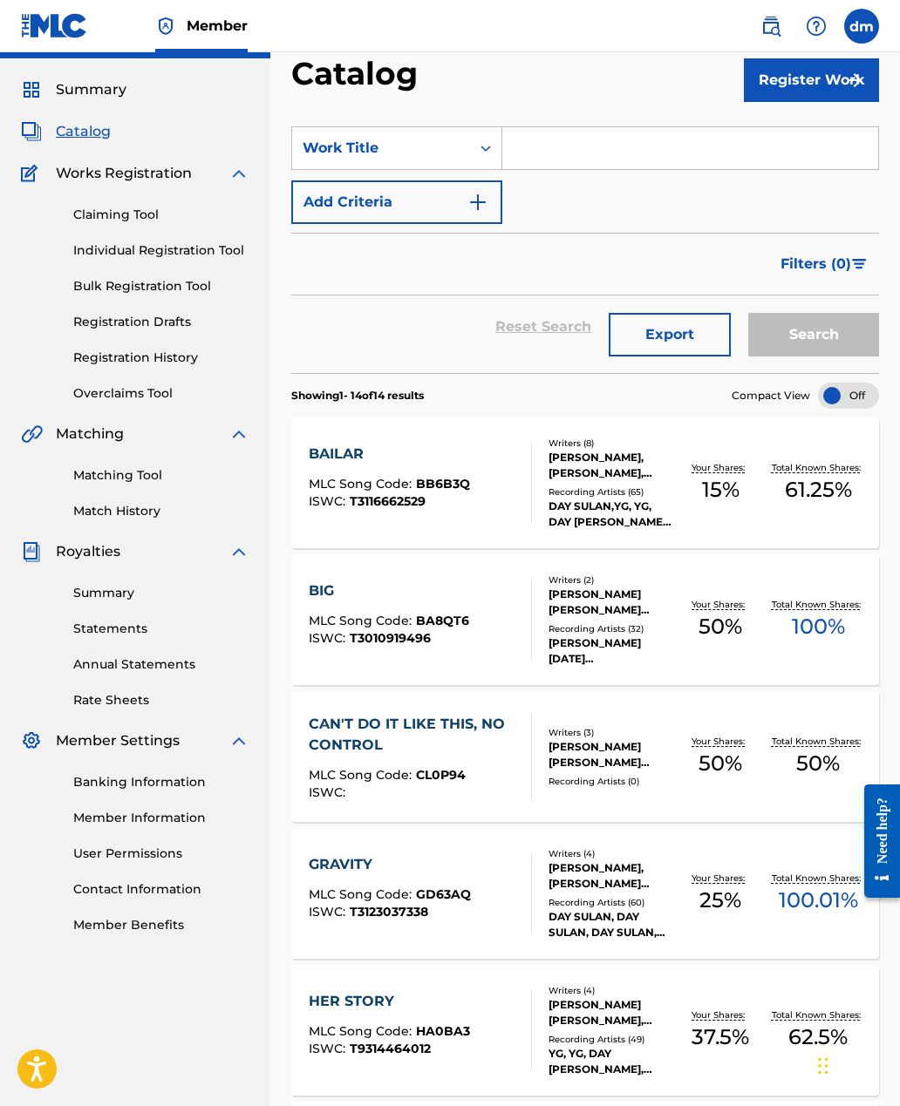
scroll to position [50, 0]
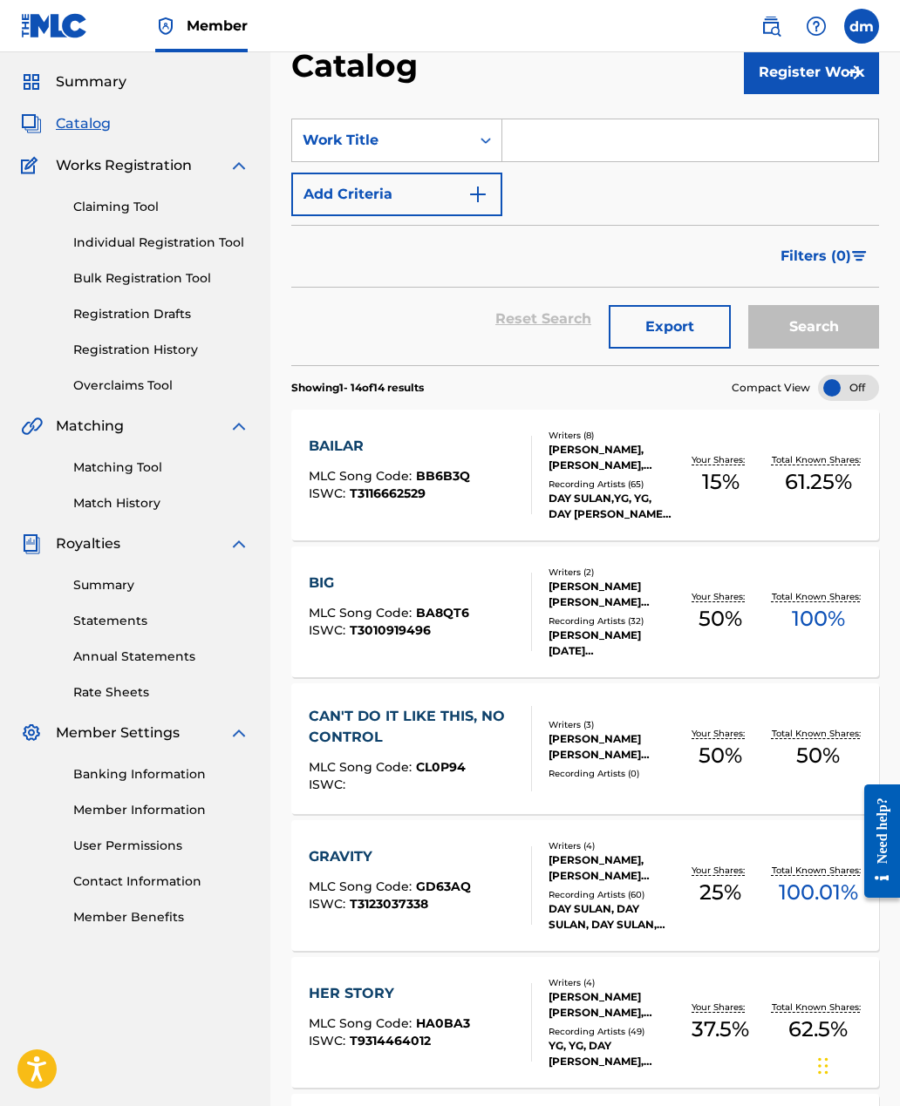
click at [765, 16] on img at bounding box center [770, 26] width 21 height 21
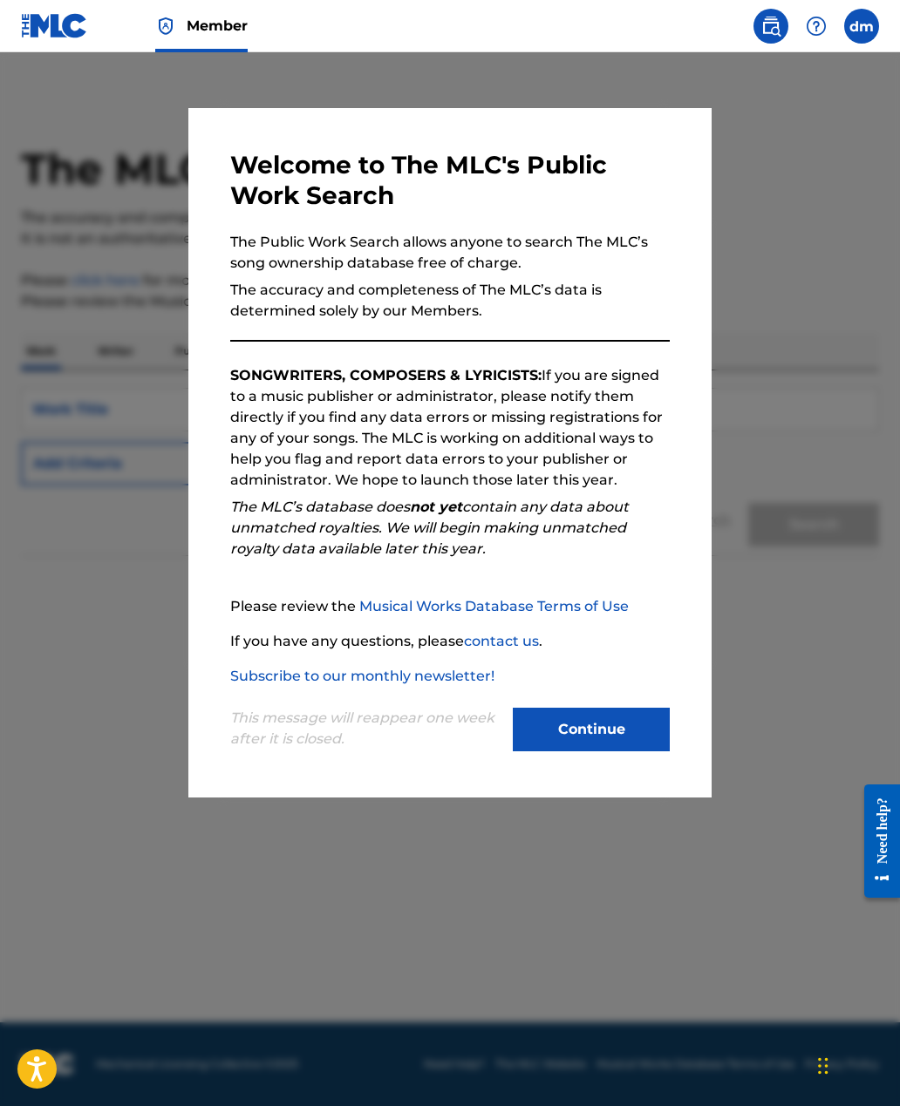
click at [824, 72] on div at bounding box center [450, 605] width 900 height 1106
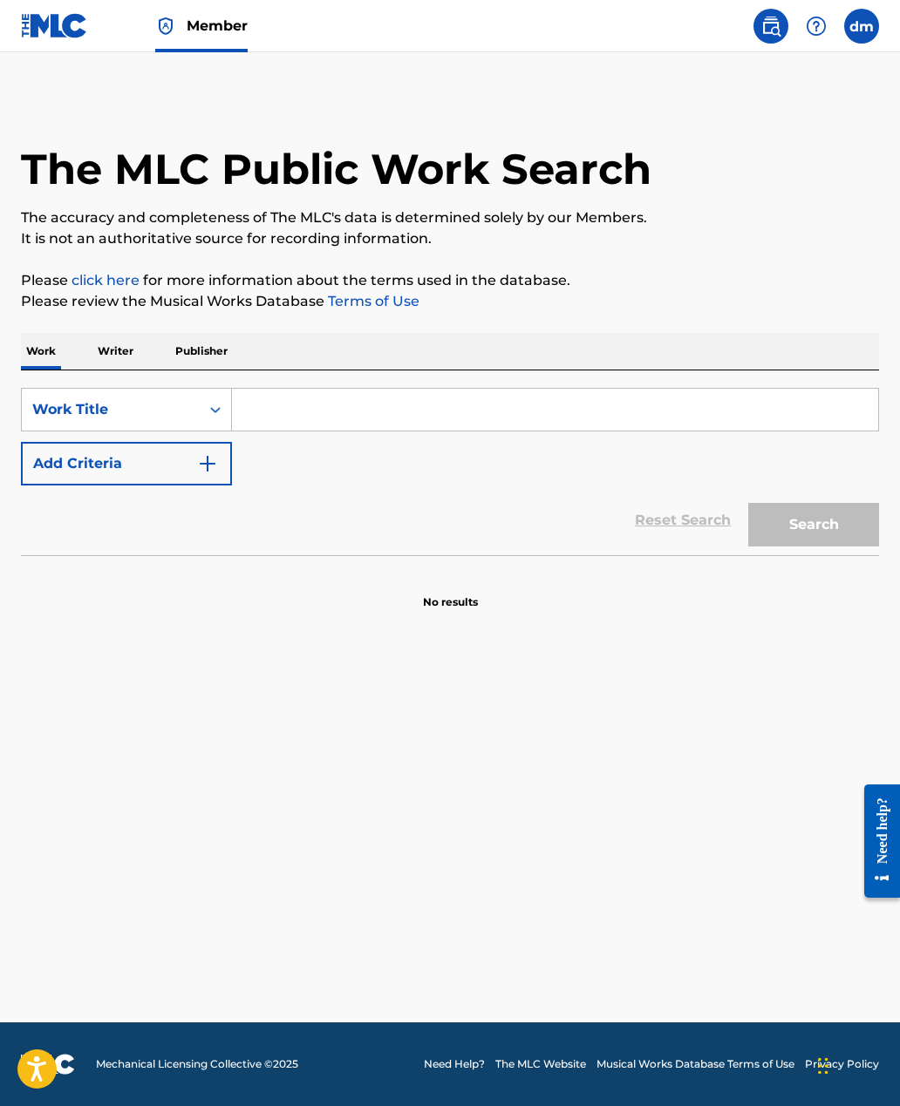
click at [812, 73] on main "The MLC Public Work Search The accuracy and completeness of The MLC's data is d…" at bounding box center [450, 537] width 900 height 970
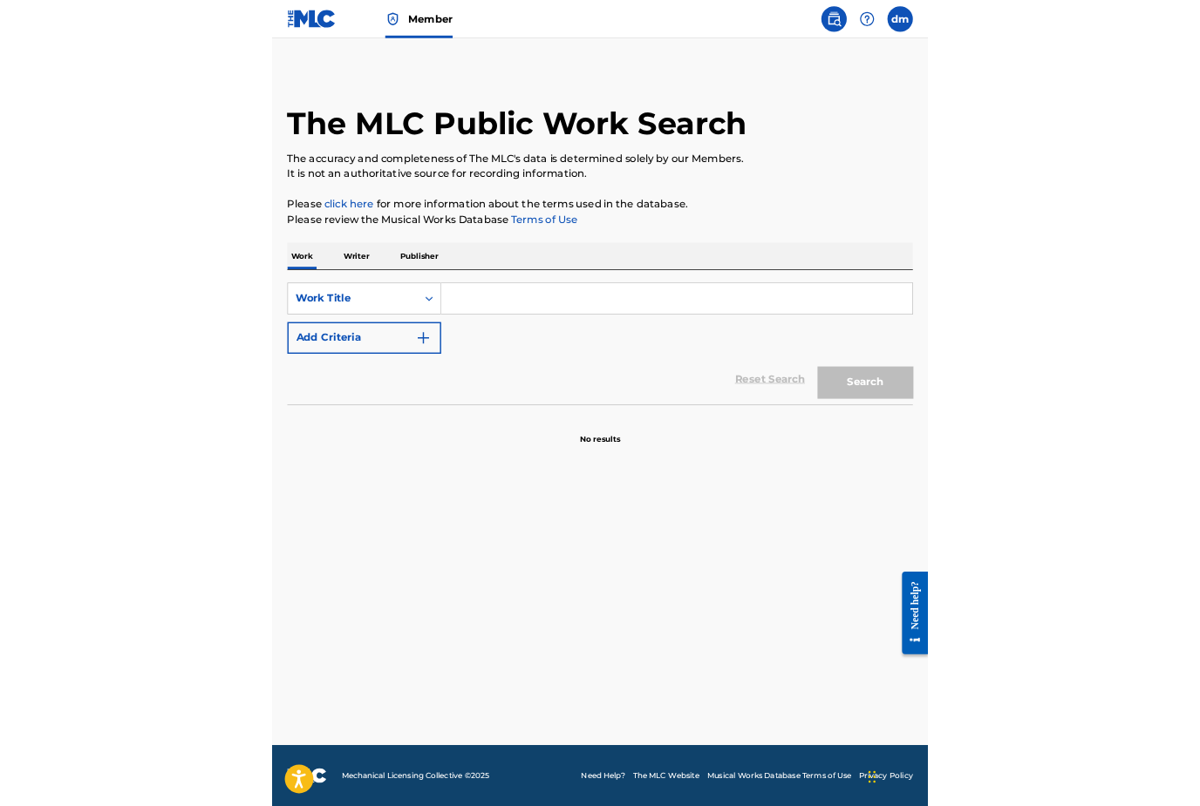
scroll to position [56, 0]
